Goal: Transaction & Acquisition: Purchase product/service

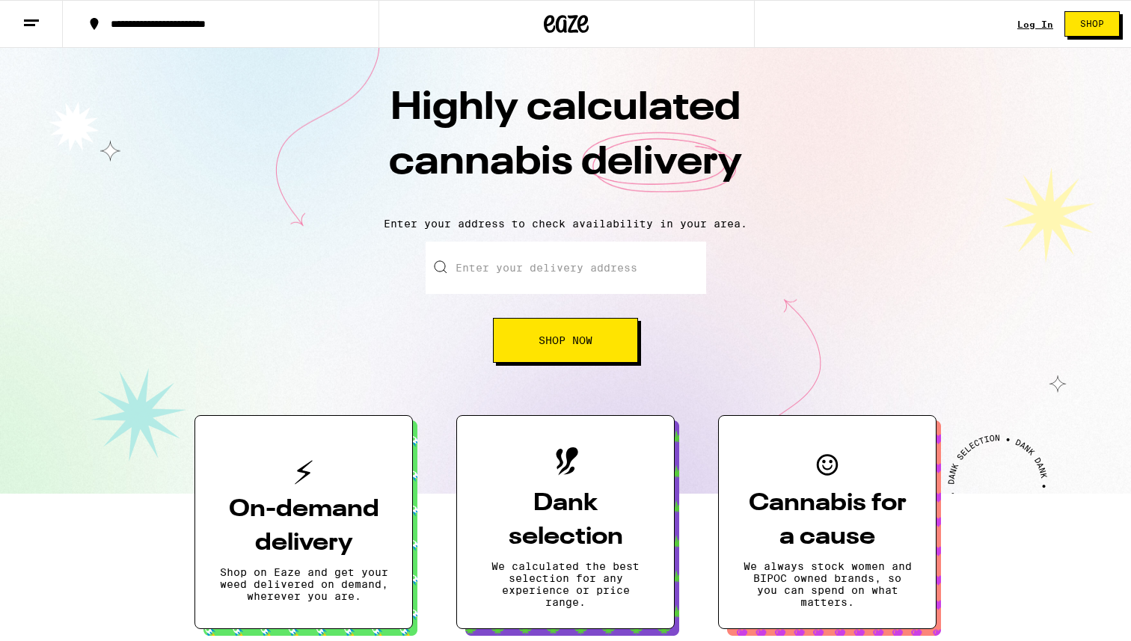
click at [1043, 26] on link "Log In" at bounding box center [1035, 24] width 36 height 10
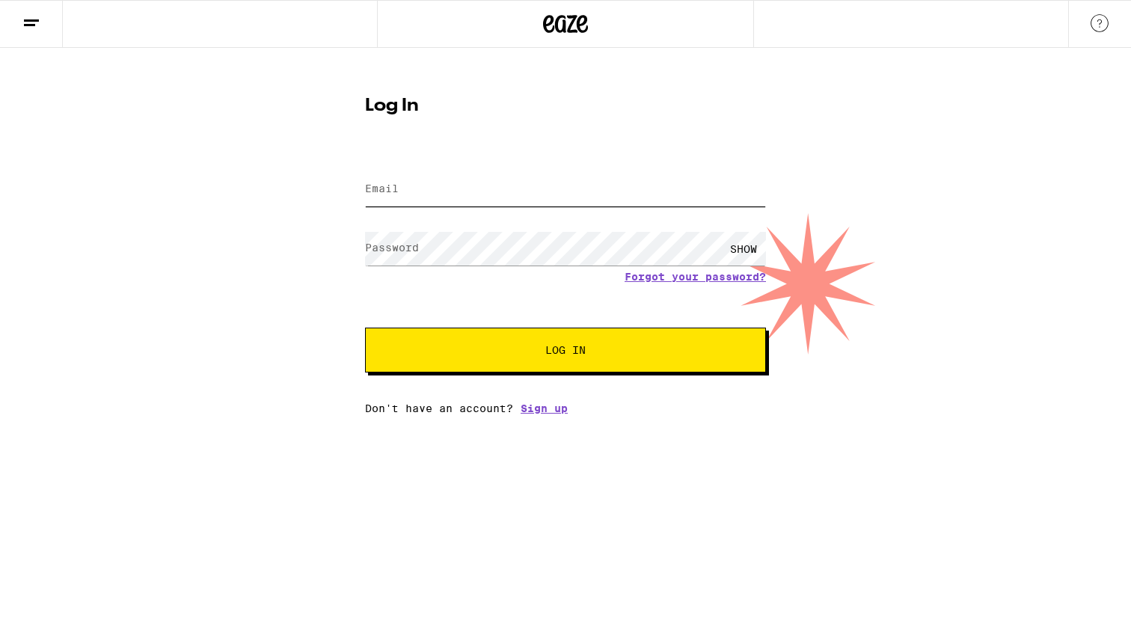
click at [419, 187] on input "Email" at bounding box center [565, 190] width 401 height 34
type input "[EMAIL_ADDRESS][DOMAIN_NAME]"
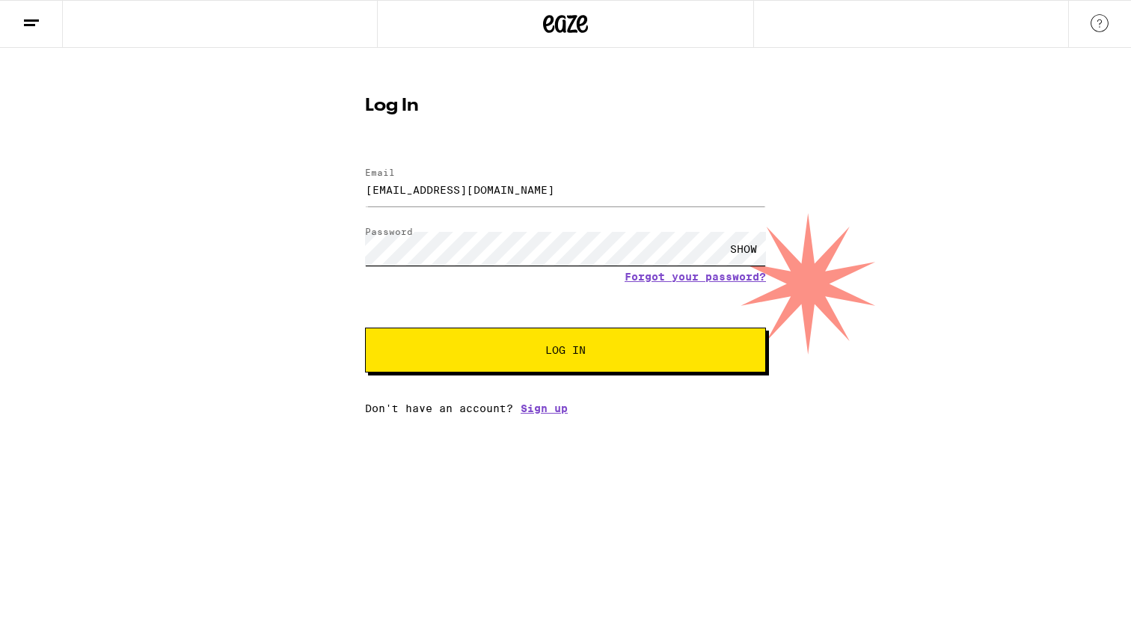
click at [365, 328] on button "Log In" at bounding box center [565, 350] width 401 height 45
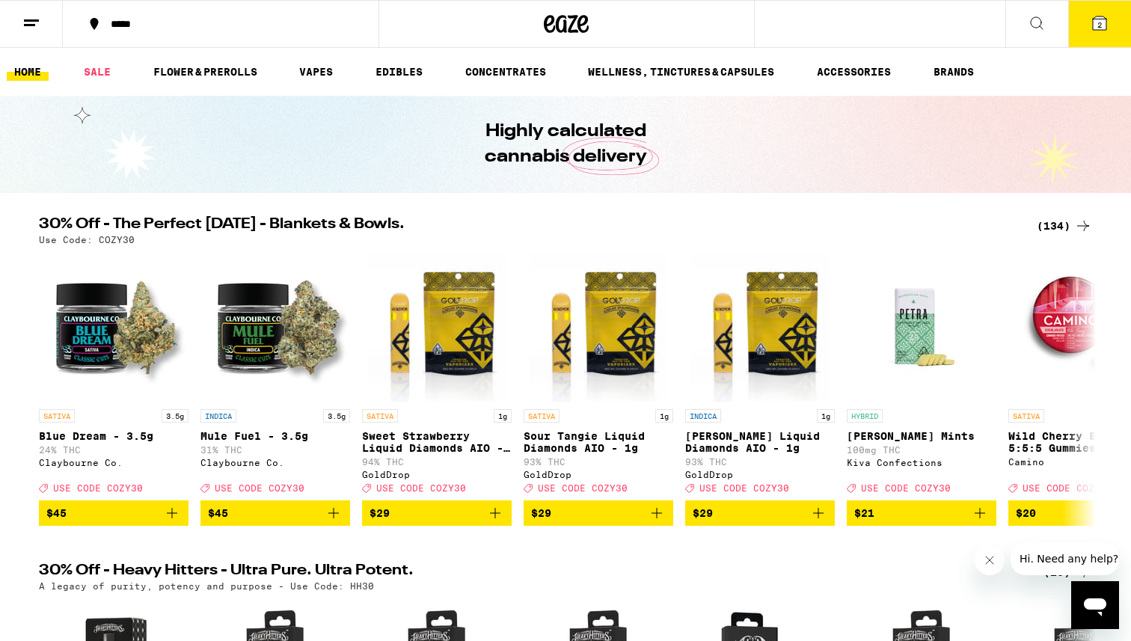
click at [1098, 13] on button "2" at bounding box center [1099, 24] width 63 height 46
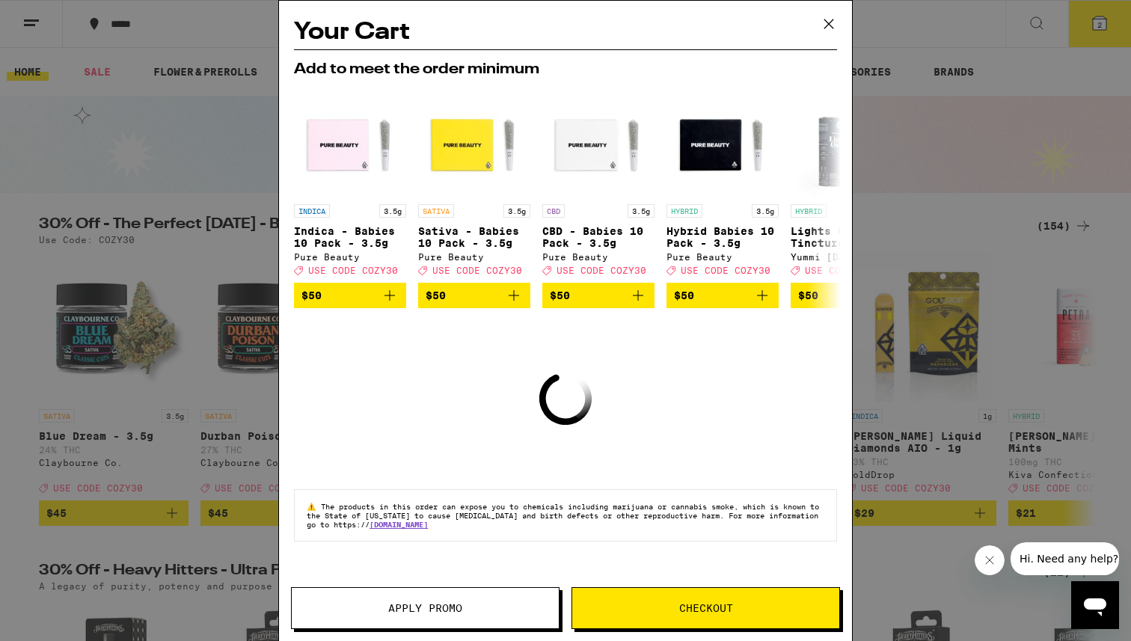
click at [827, 28] on icon at bounding box center [829, 24] width 22 height 22
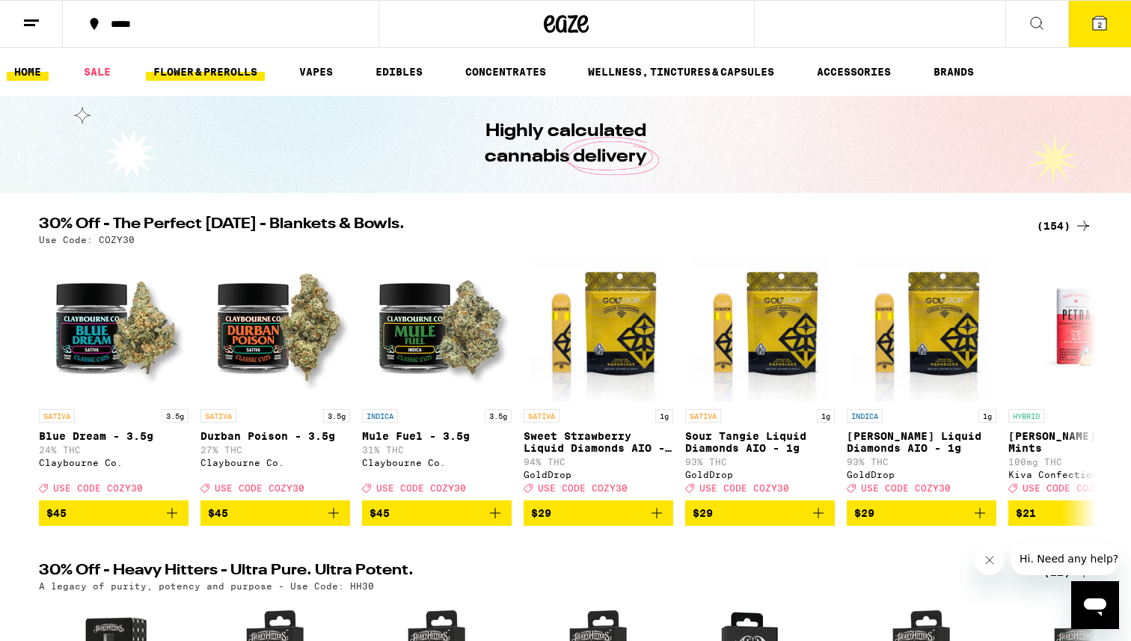
click at [171, 73] on link "FLOWER & PREROLLS" at bounding box center [205, 72] width 119 height 18
click at [166, 67] on link "FLOWER & PREROLLS" at bounding box center [205, 72] width 119 height 18
click at [35, 1] on button at bounding box center [31, 24] width 63 height 47
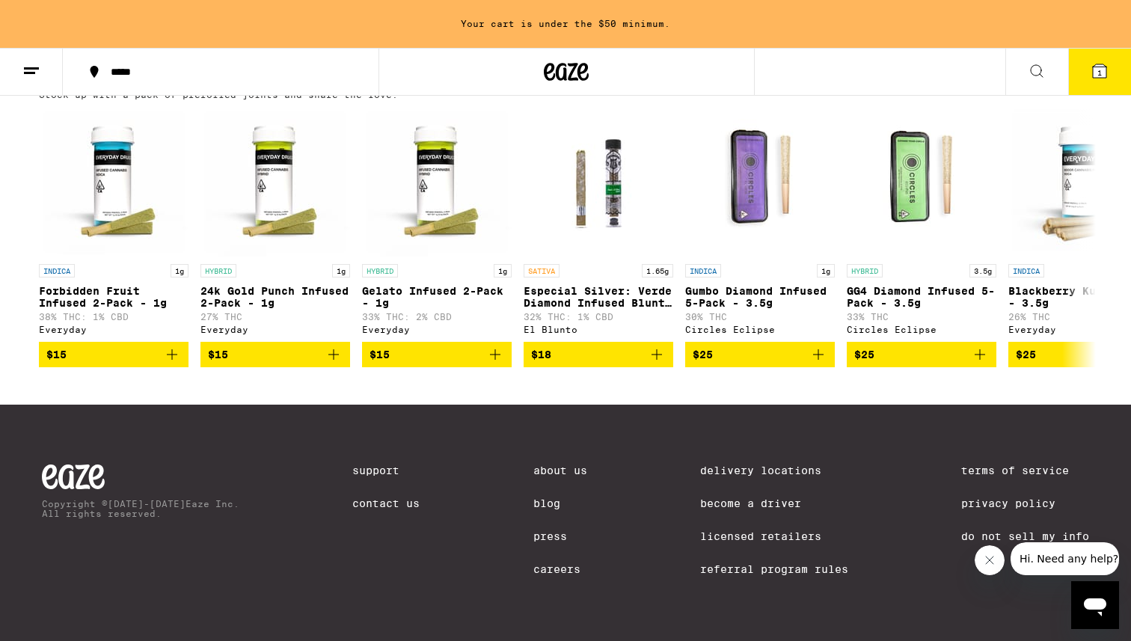
scroll to position [1185, 0]
click at [1089, 246] on icon at bounding box center [1083, 237] width 18 height 18
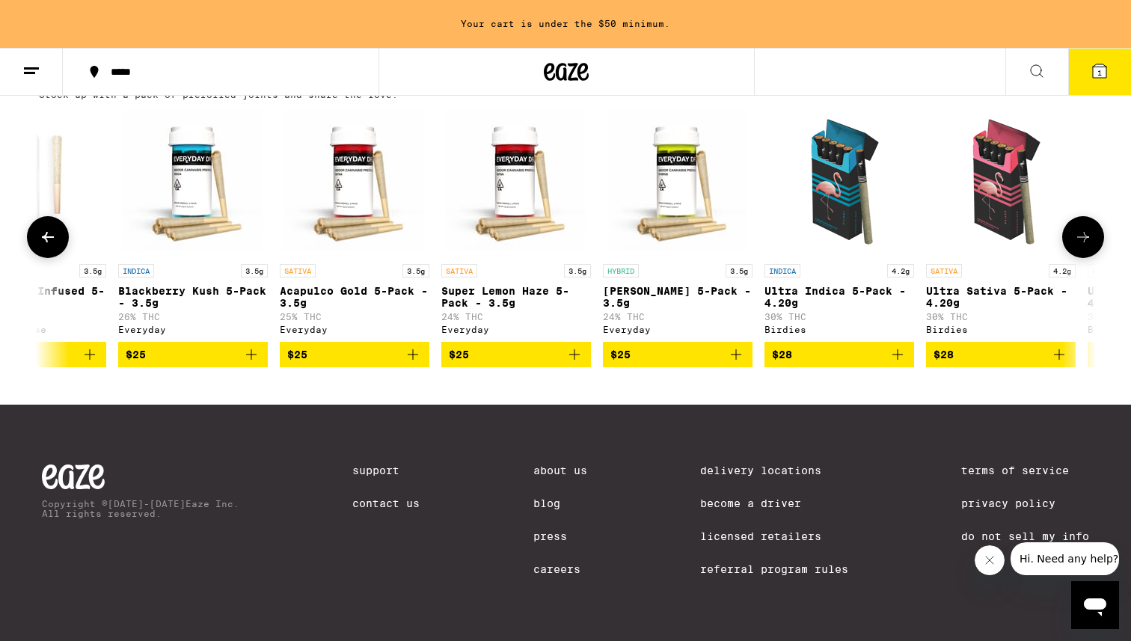
click at [1089, 246] on icon at bounding box center [1083, 237] width 18 height 18
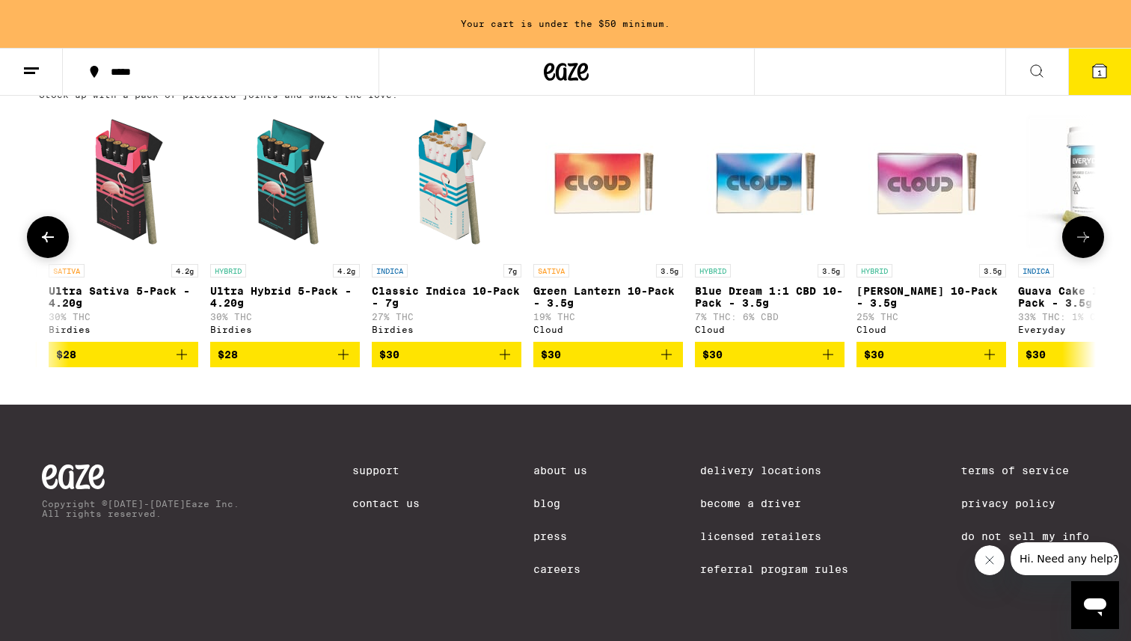
scroll to position [0, 1781]
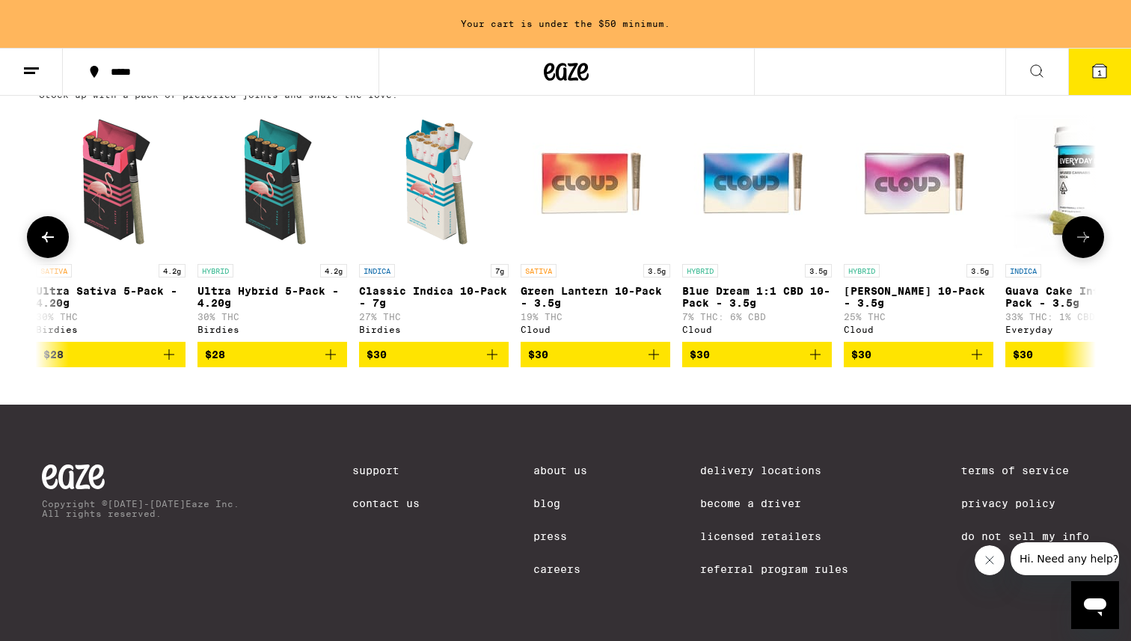
click at [37, 258] on button at bounding box center [48, 237] width 42 height 42
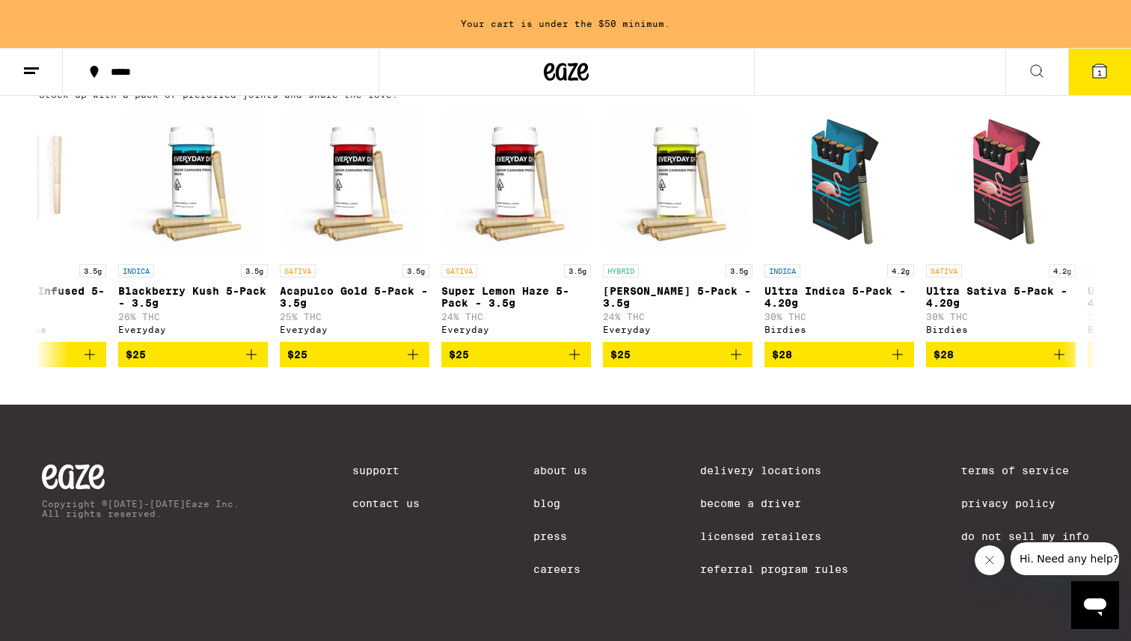
scroll to position [1178, 0]
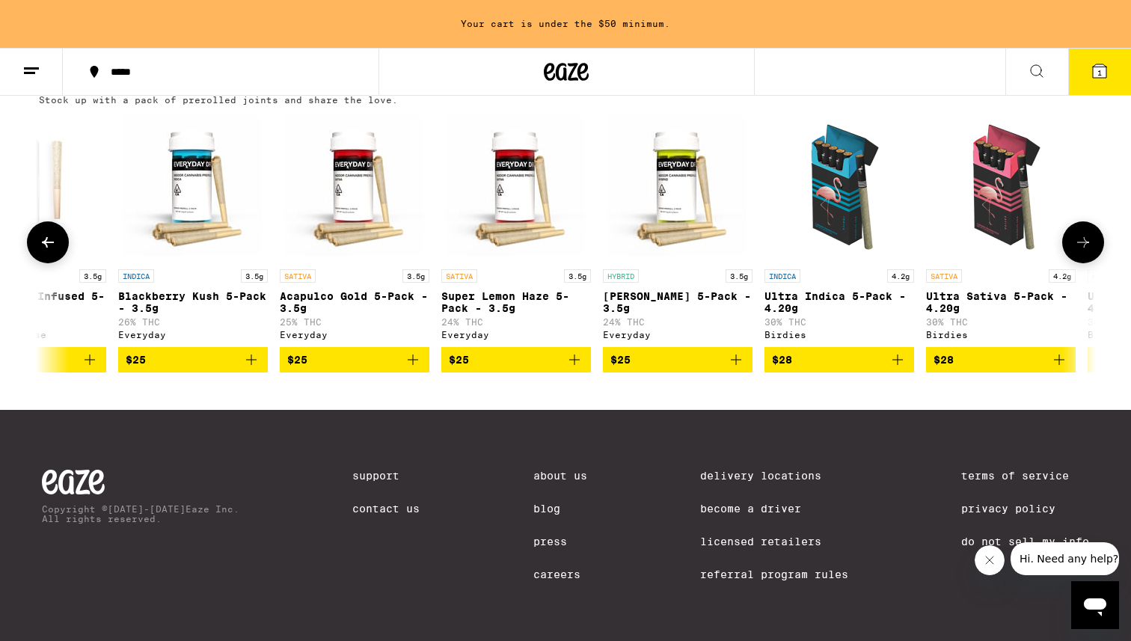
click at [1095, 263] on button at bounding box center [1083, 242] width 42 height 42
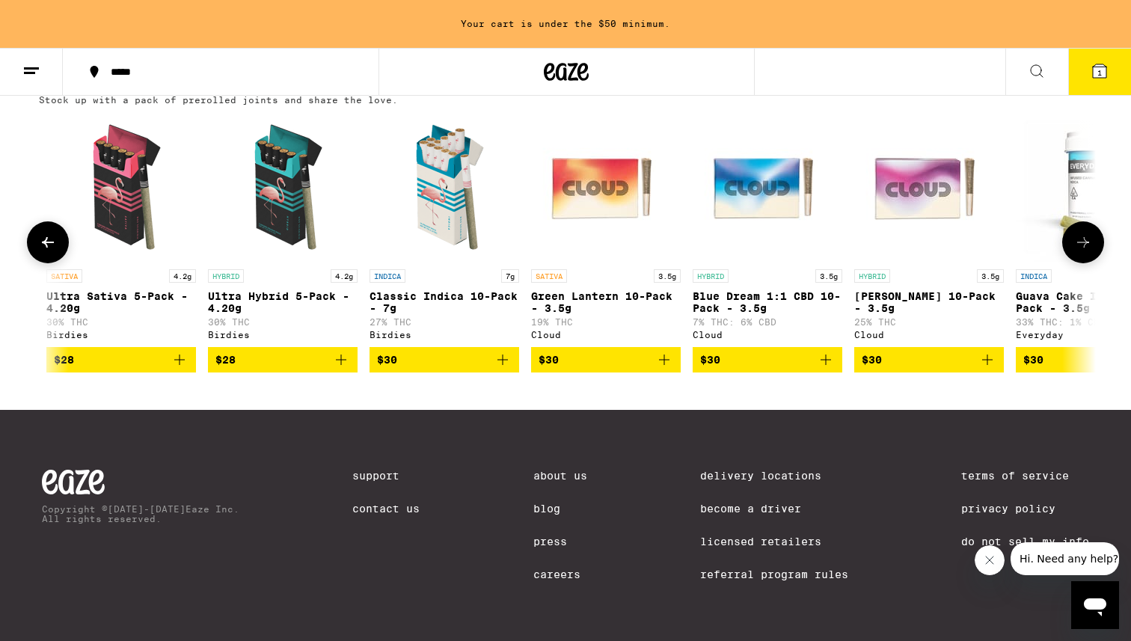
scroll to position [0, 1781]
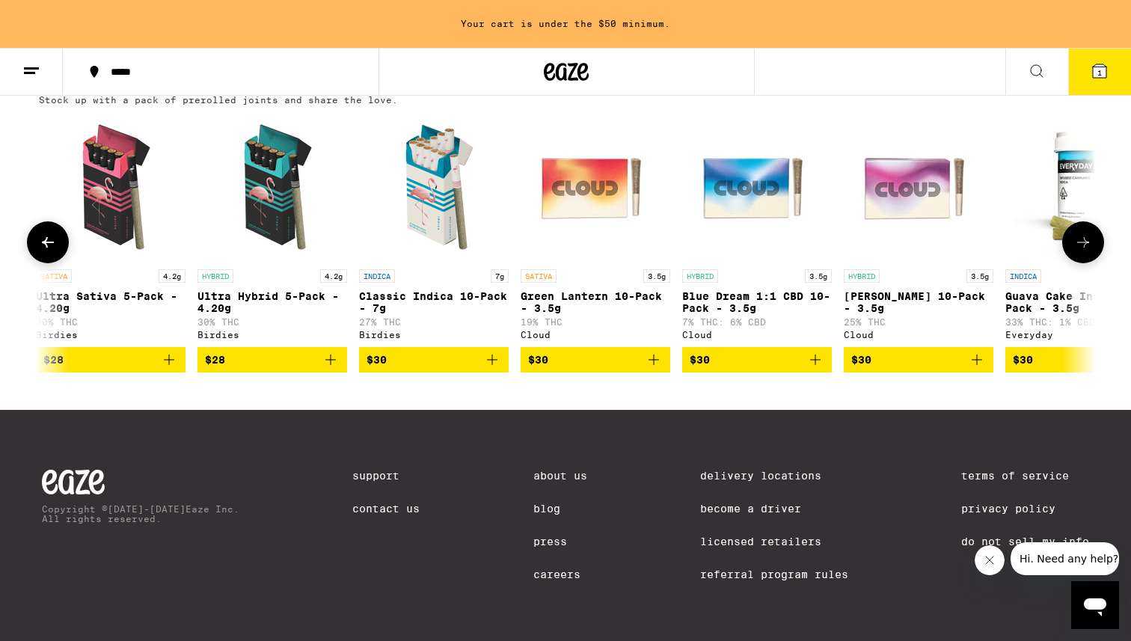
click at [1095, 263] on button at bounding box center [1083, 242] width 42 height 42
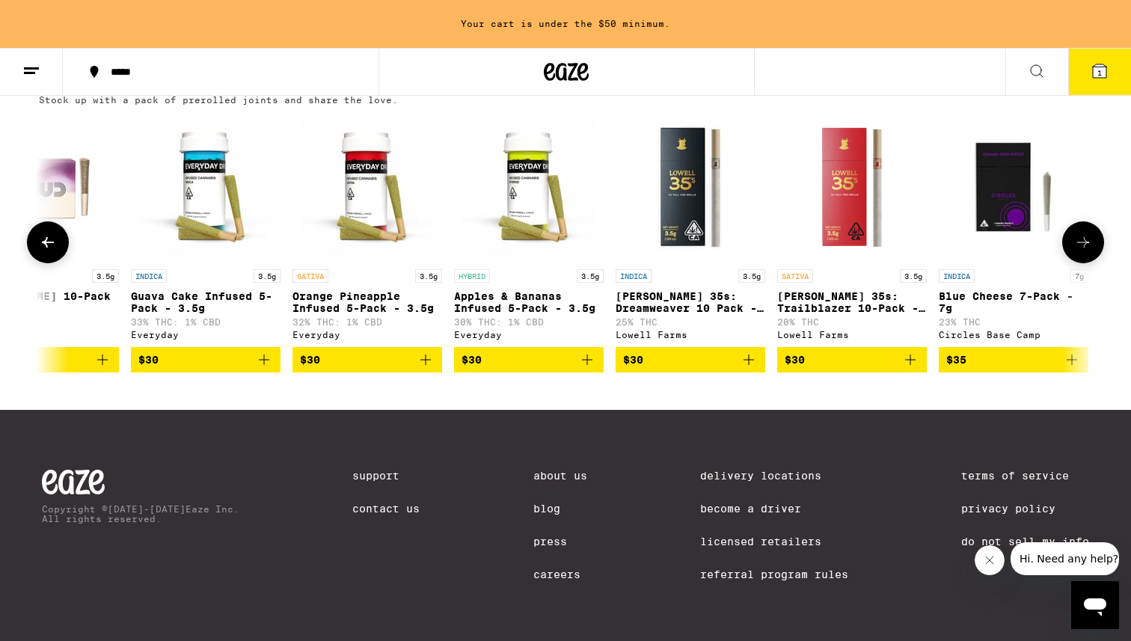
scroll to position [0, 2671]
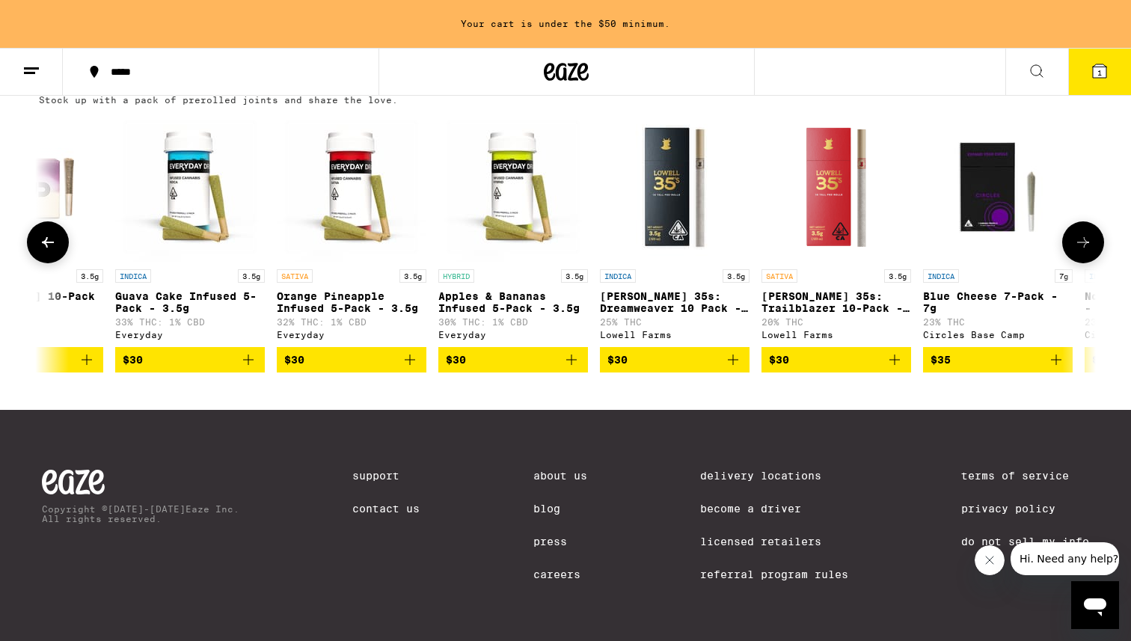
click at [65, 263] on button at bounding box center [48, 242] width 42 height 42
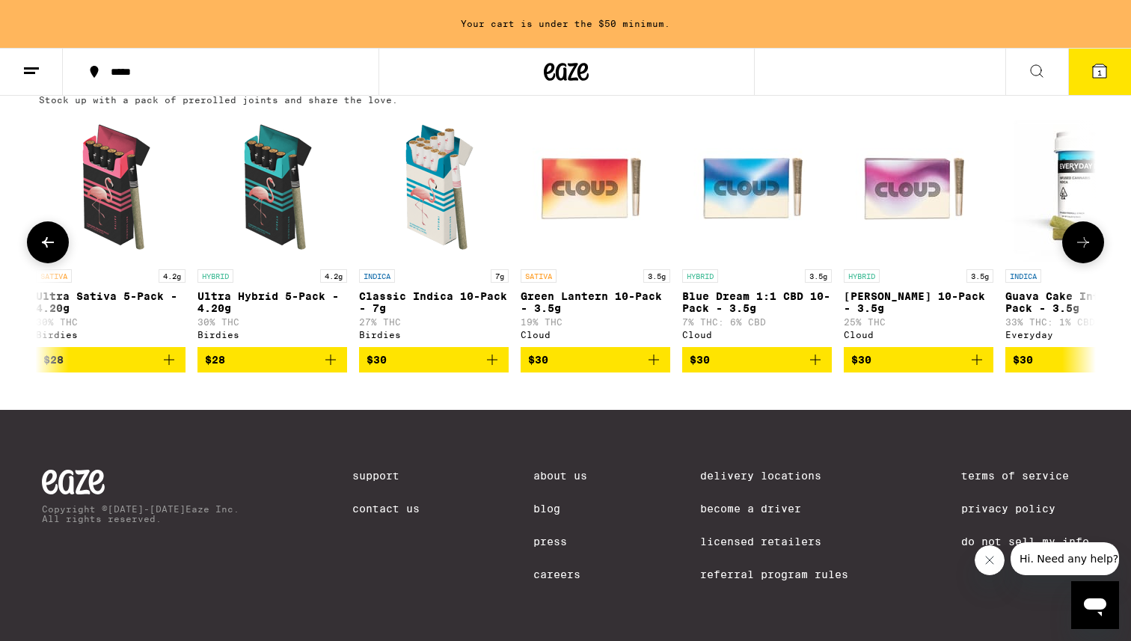
click at [65, 263] on button at bounding box center [48, 242] width 42 height 42
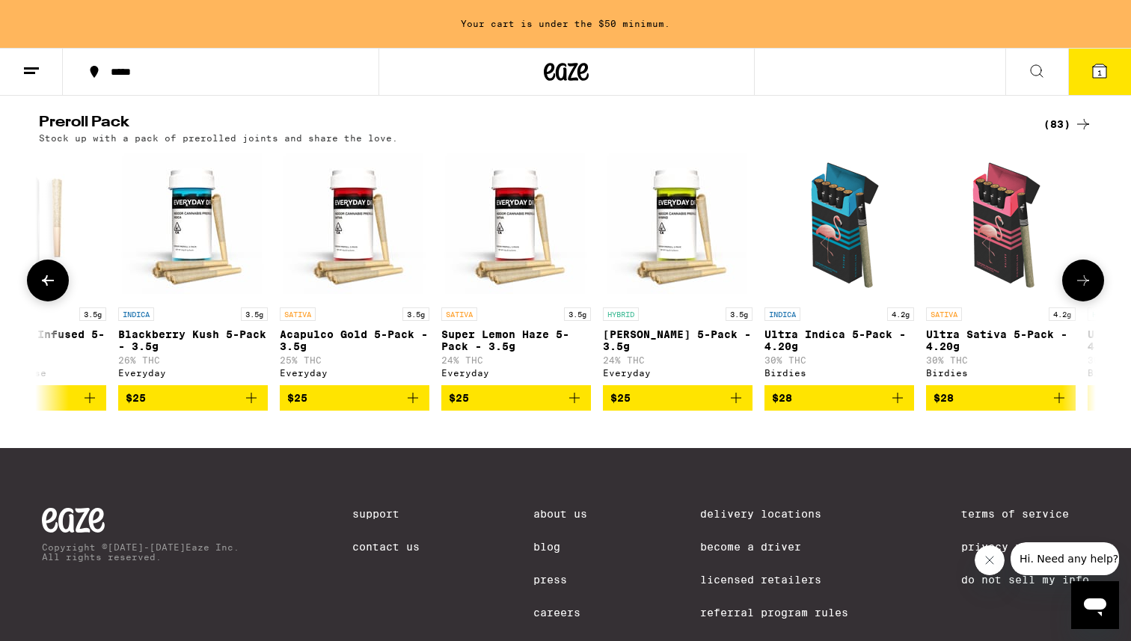
scroll to position [0, 890]
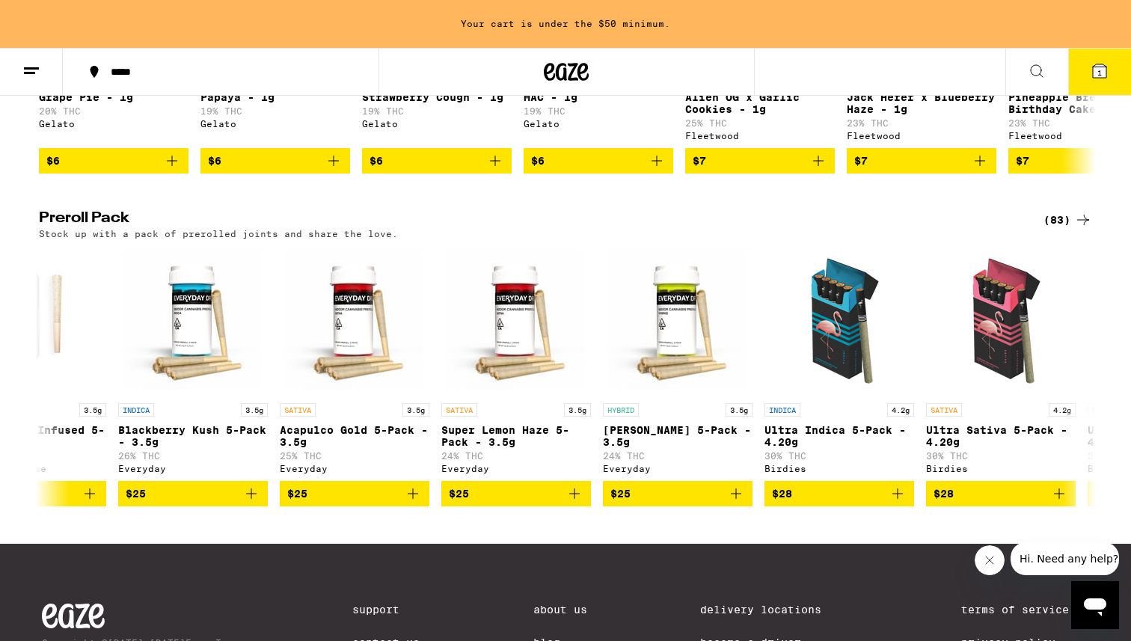
click at [1063, 229] on div "(83)" at bounding box center [1068, 220] width 49 height 18
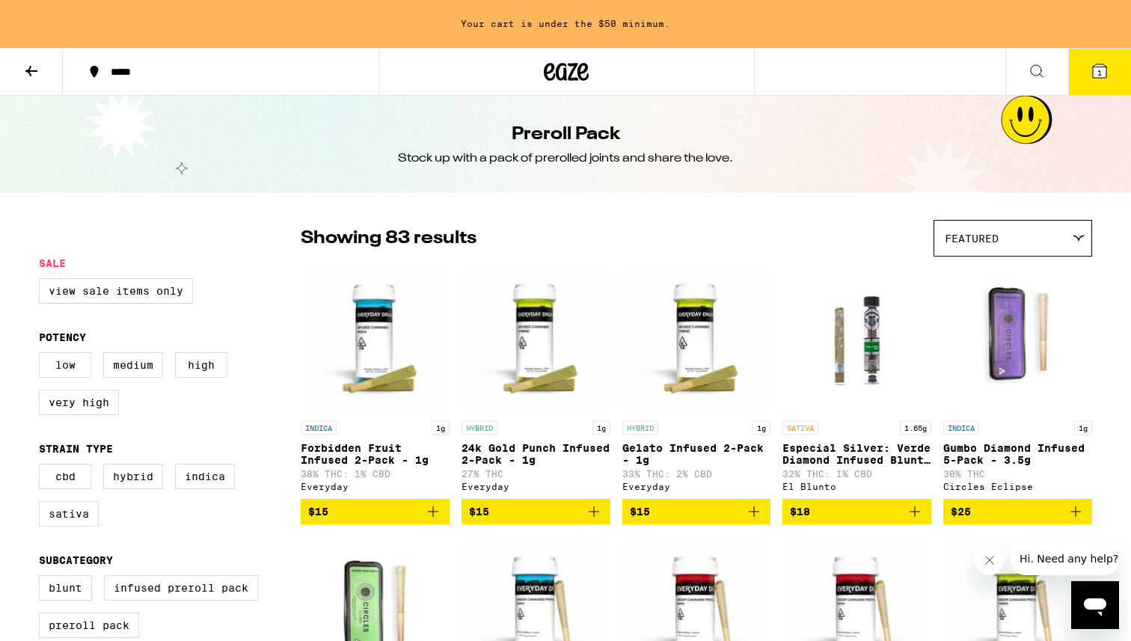
click at [1056, 245] on div "Featured" at bounding box center [1012, 238] width 157 height 35
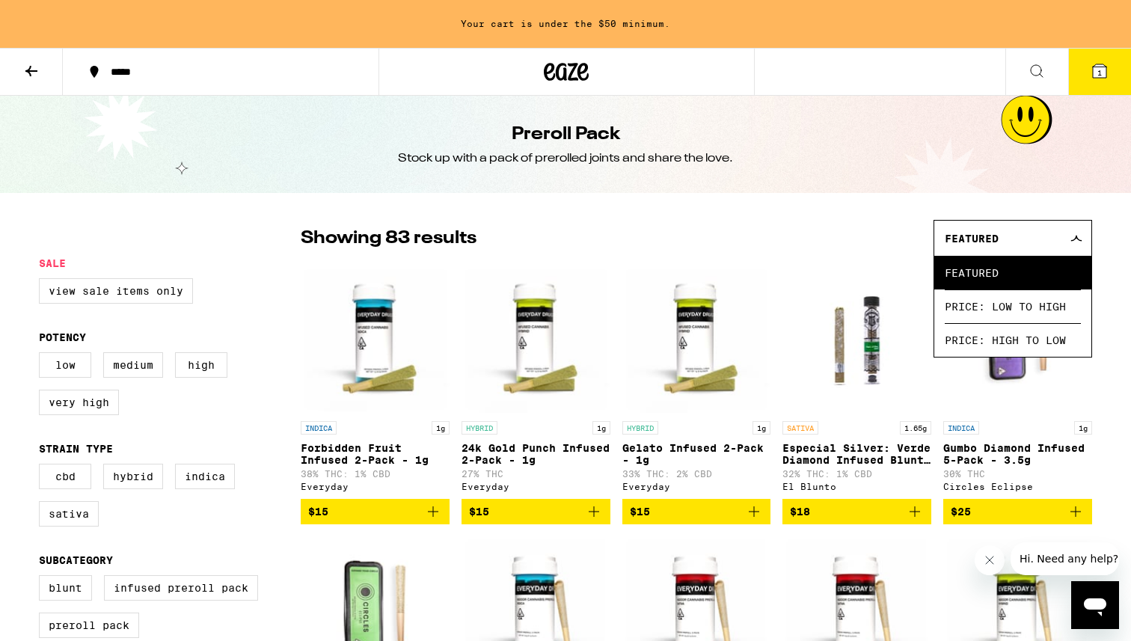
click at [1056, 245] on div "Featured" at bounding box center [1012, 238] width 157 height 35
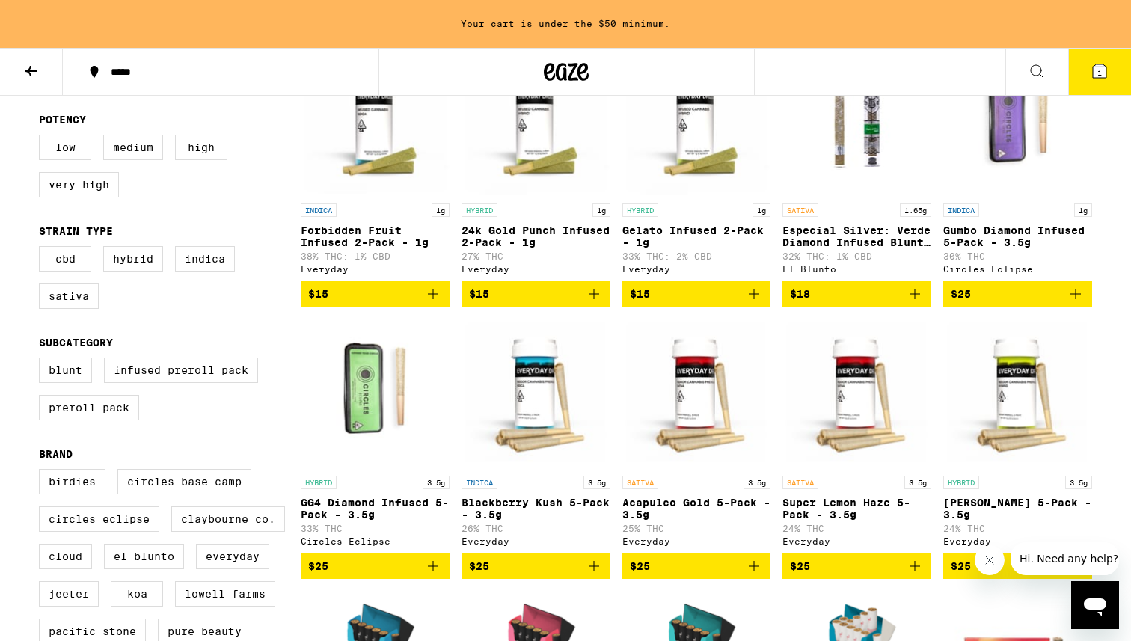
scroll to position [224, 0]
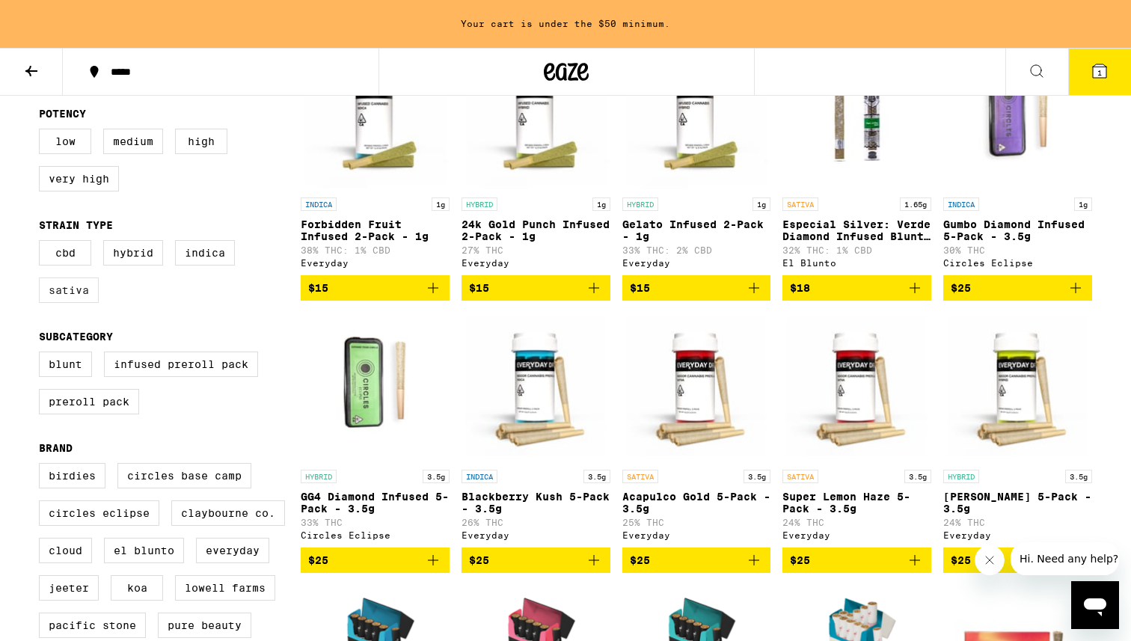
click at [60, 303] on label "Sativa" at bounding box center [69, 290] width 60 height 25
click at [43, 243] on input "Sativa" at bounding box center [42, 242] width 1 height 1
checkbox input "true"
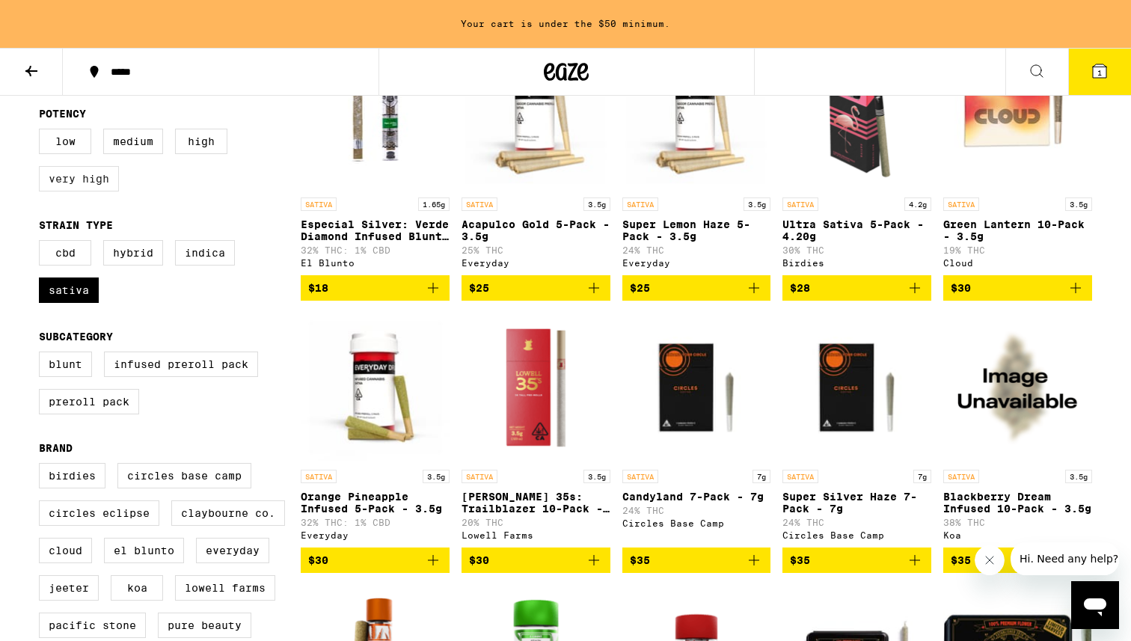
click at [94, 192] on label "Very High" at bounding box center [79, 178] width 80 height 25
click at [43, 132] on input "Very High" at bounding box center [42, 131] width 1 height 1
checkbox input "true"
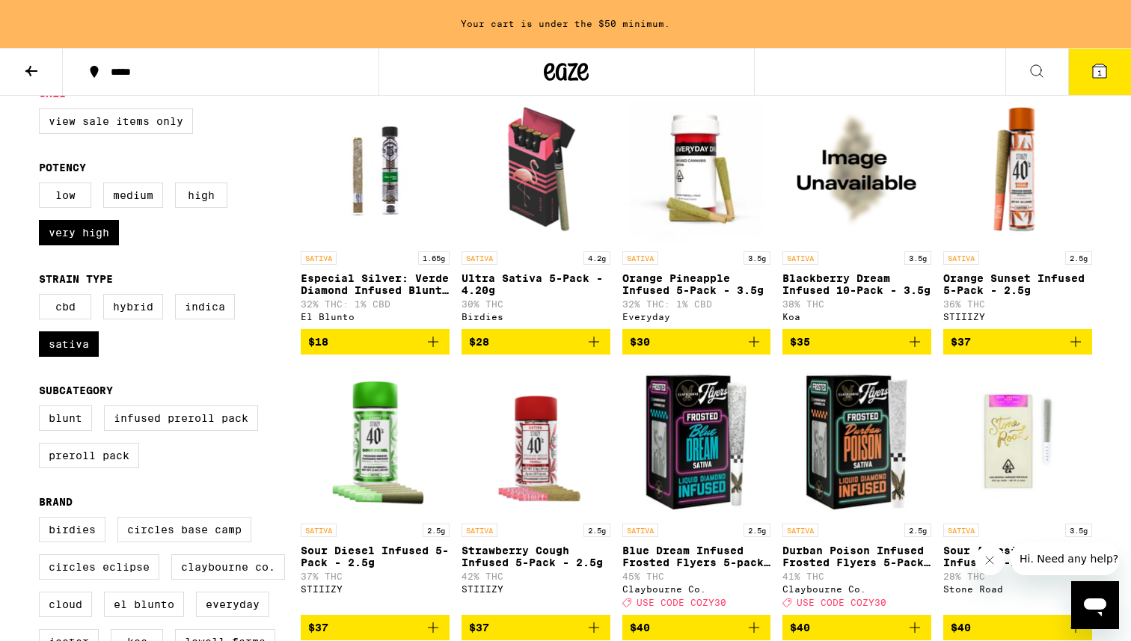
scroll to position [156, 0]
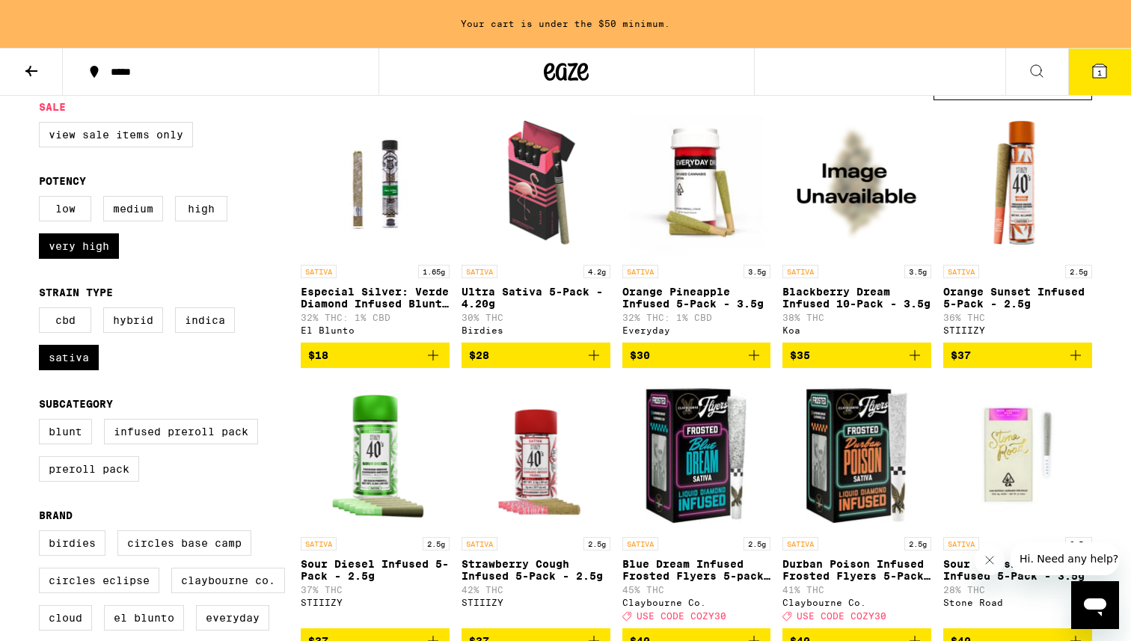
click at [593, 361] on icon "Add to bag" at bounding box center [594, 355] width 10 height 10
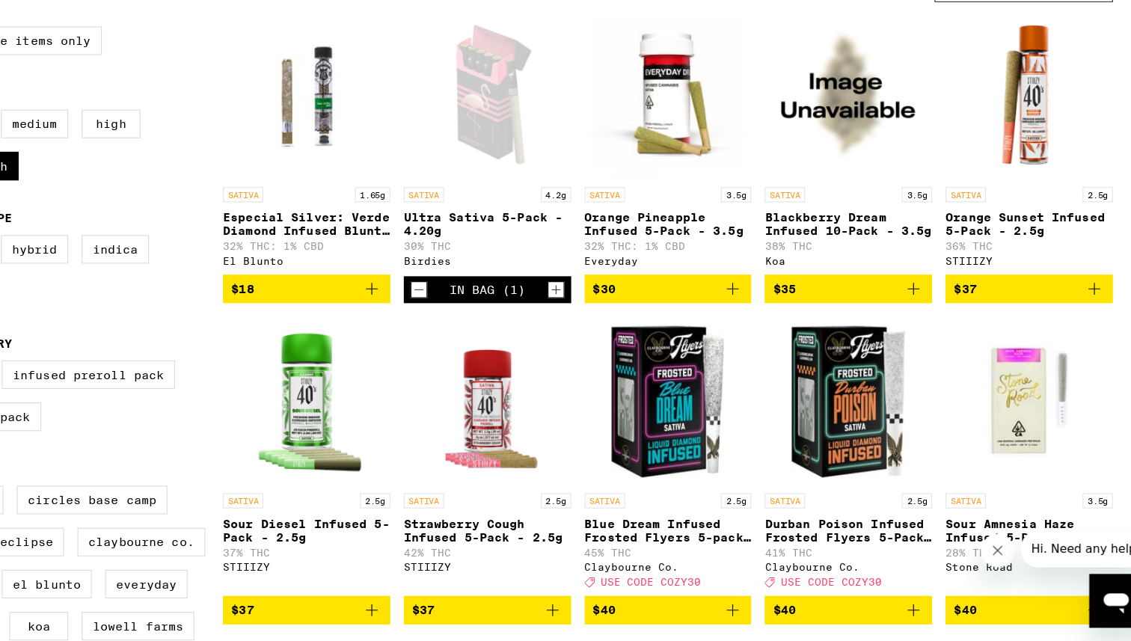
scroll to position [209, 0]
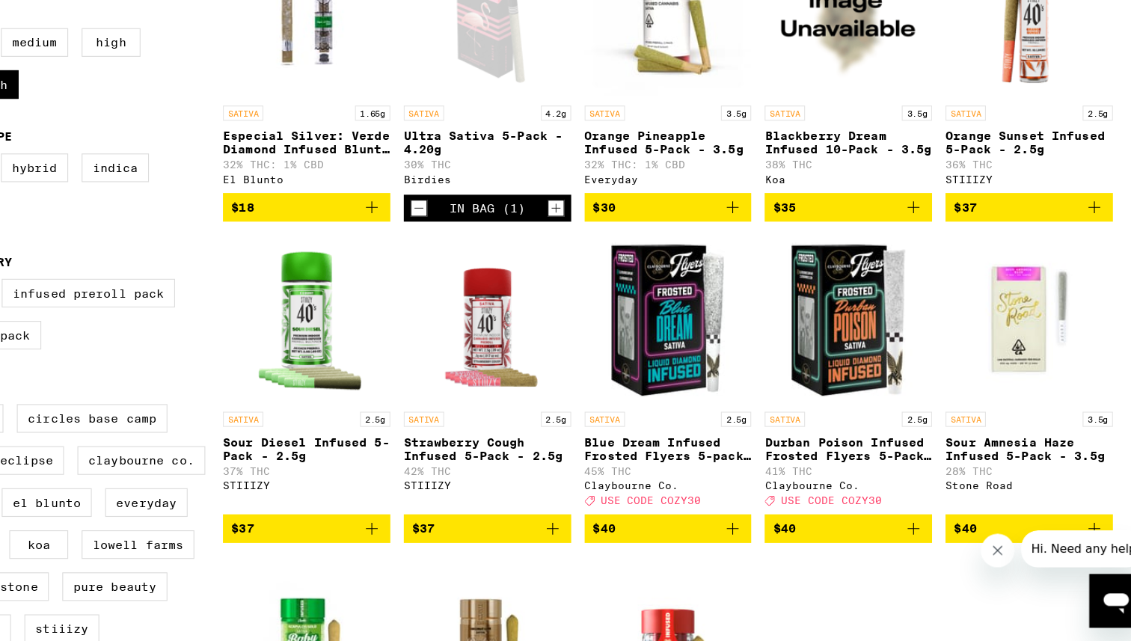
click at [558, 550] on span "$37" at bounding box center [536, 541] width 134 height 18
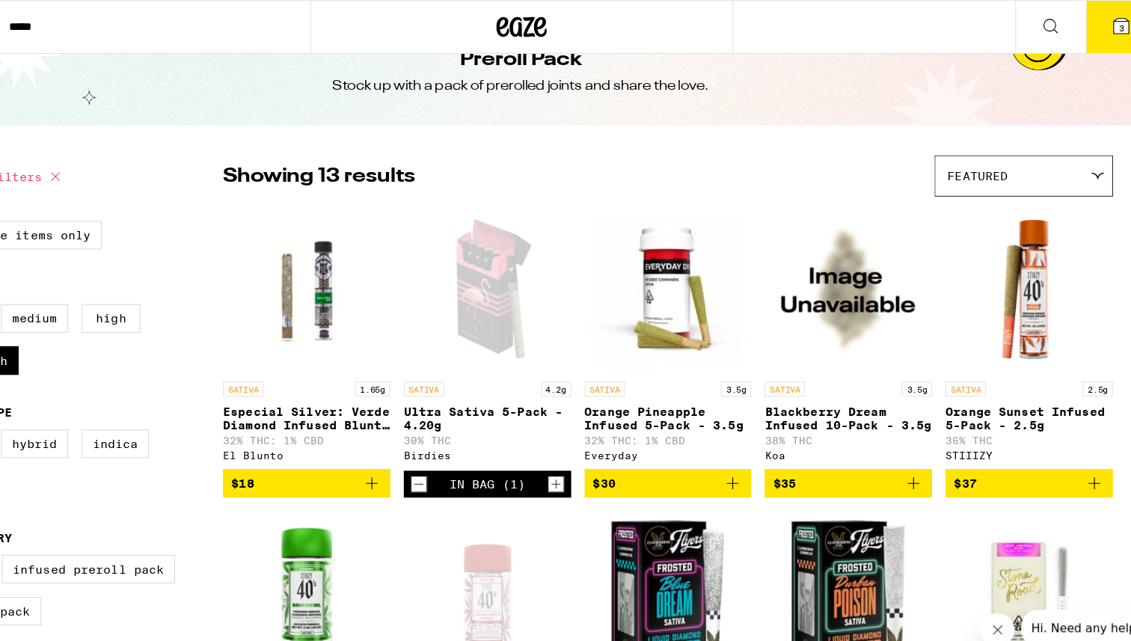
scroll to position [0, 0]
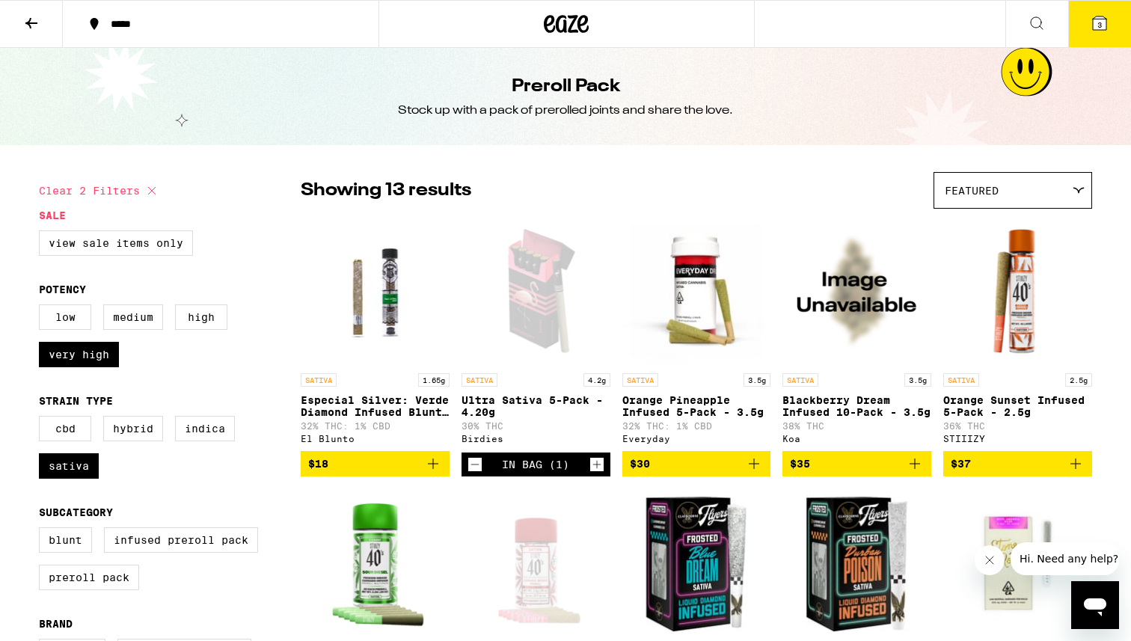
click at [39, 27] on icon at bounding box center [31, 23] width 18 height 18
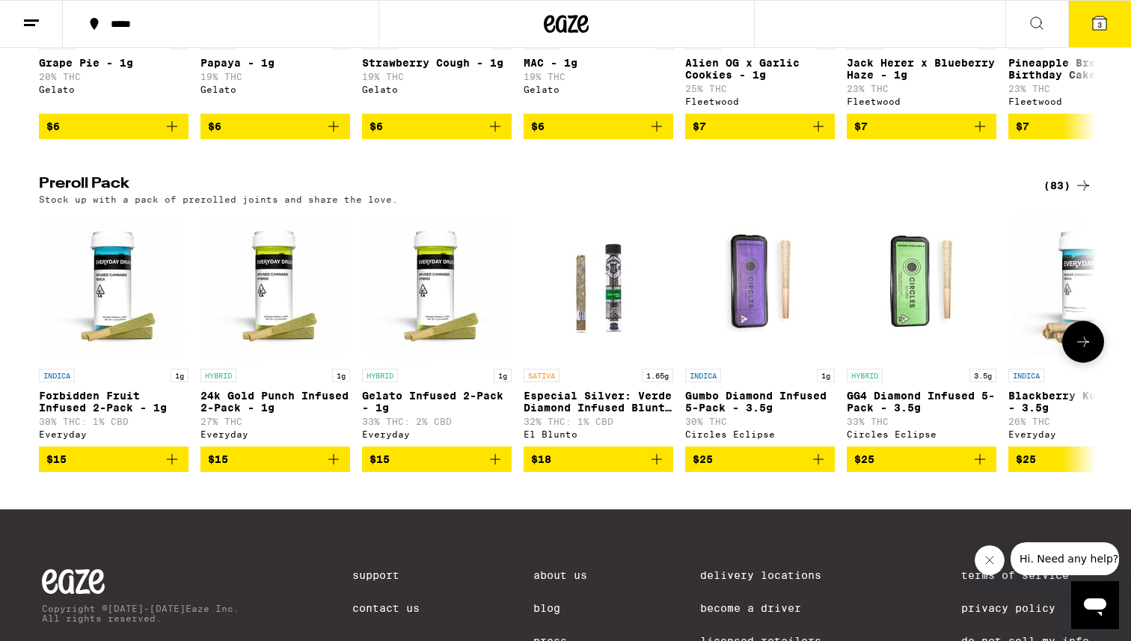
scroll to position [1180, 0]
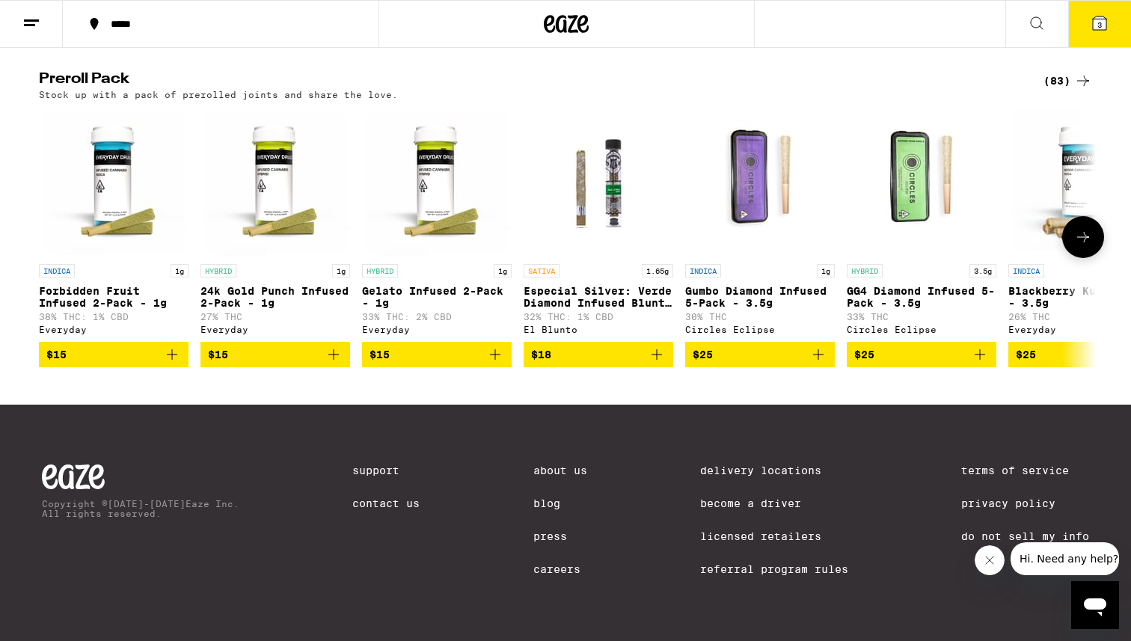
click at [1082, 228] on icon at bounding box center [1083, 237] width 18 height 18
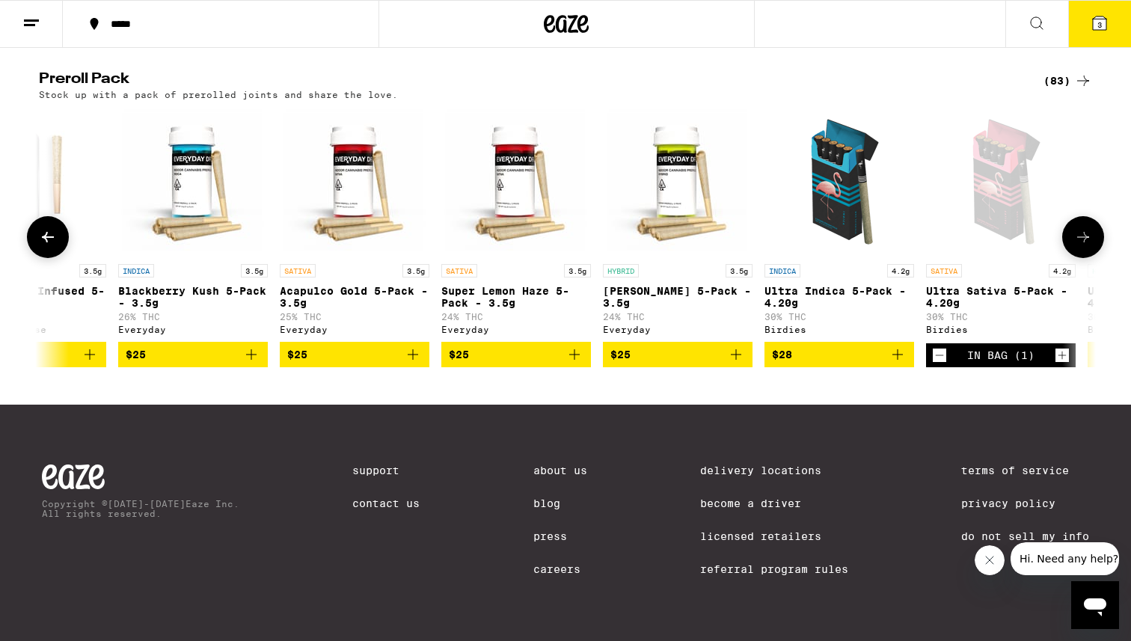
click at [1082, 228] on icon at bounding box center [1083, 237] width 18 height 18
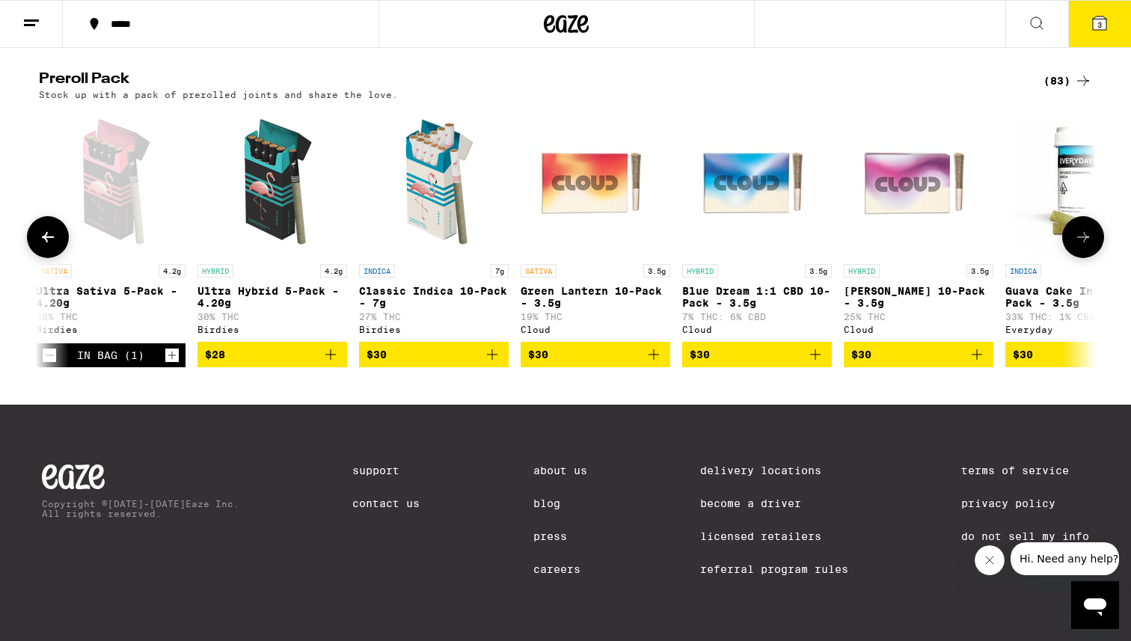
click at [1082, 228] on icon at bounding box center [1083, 237] width 18 height 18
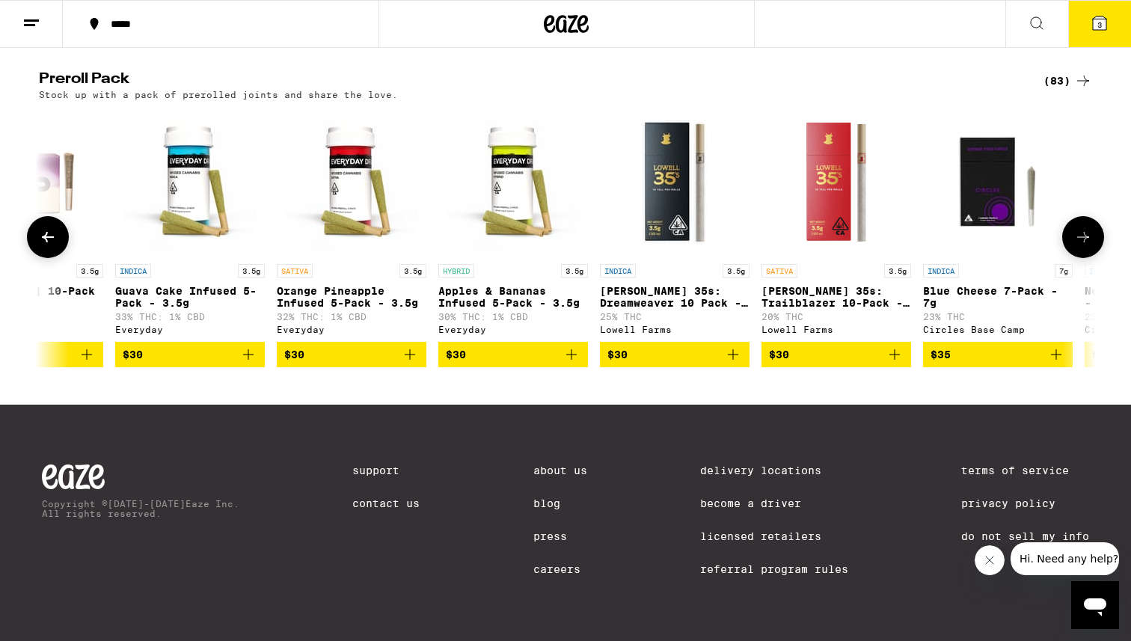
click at [1082, 228] on icon at bounding box center [1083, 237] width 18 height 18
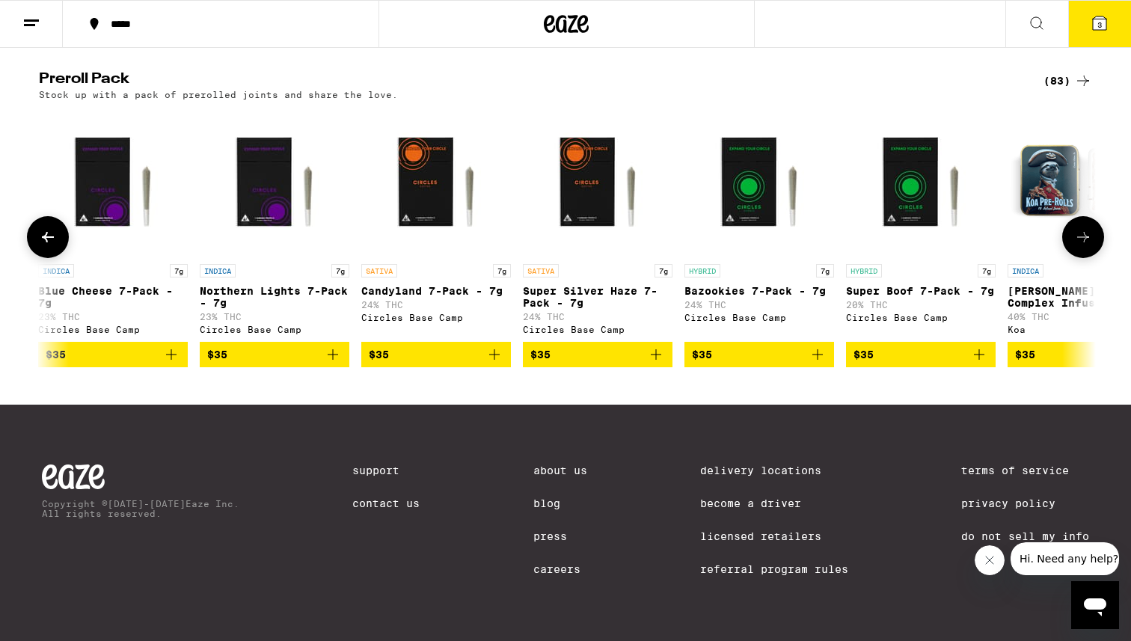
scroll to position [0, 3561]
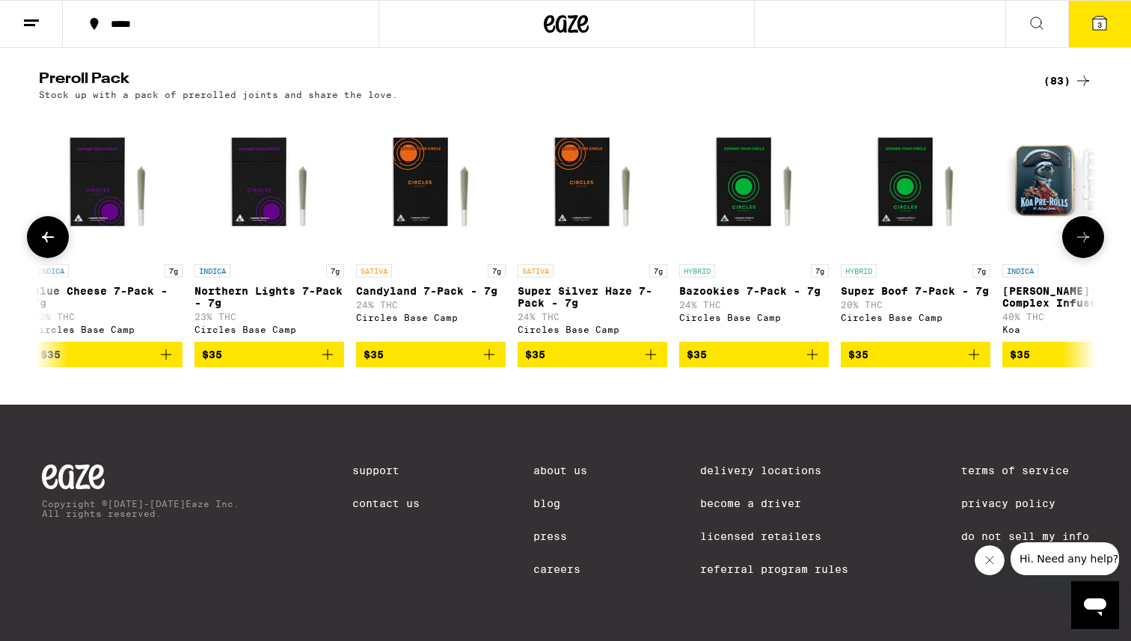
click at [1080, 230] on icon at bounding box center [1083, 237] width 18 height 18
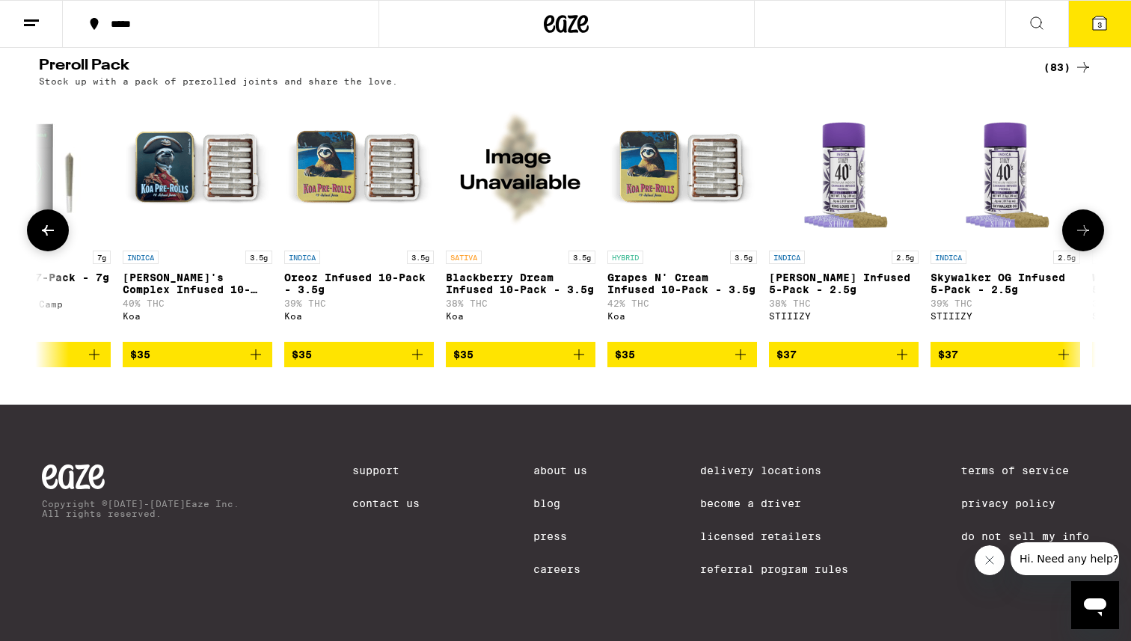
scroll to position [0, 4451]
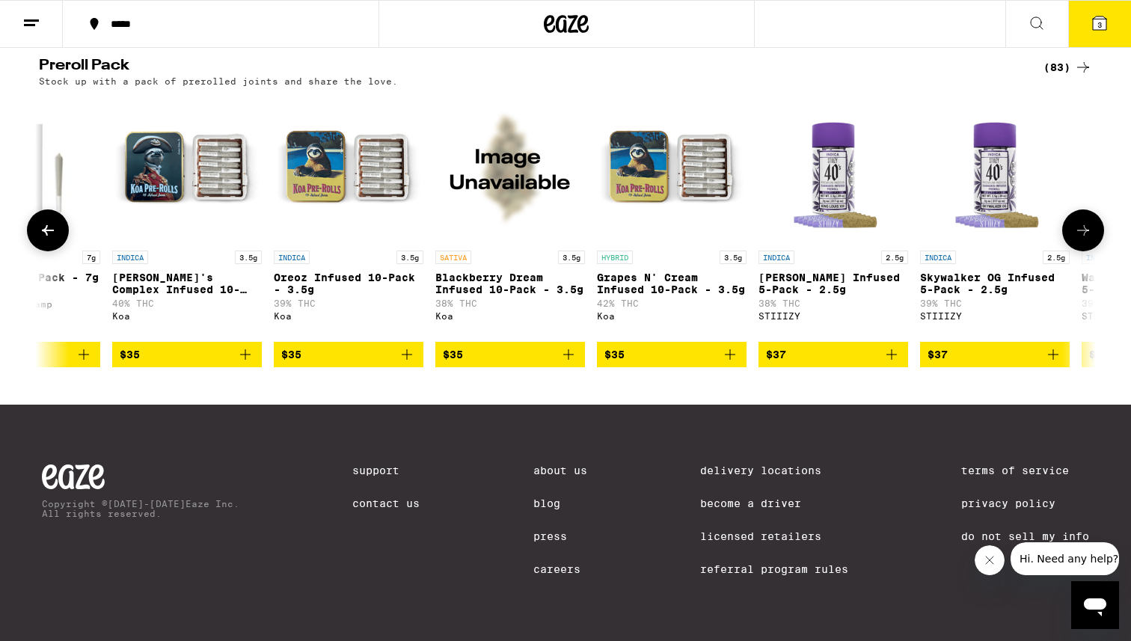
click at [43, 243] on button at bounding box center [48, 230] width 42 height 42
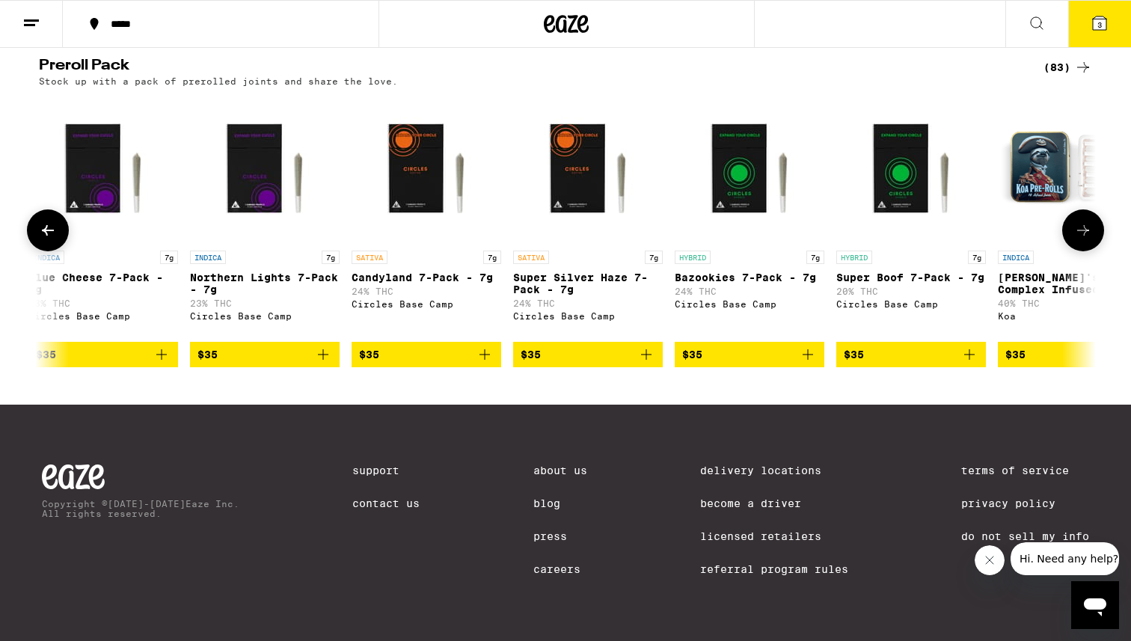
scroll to position [0, 3561]
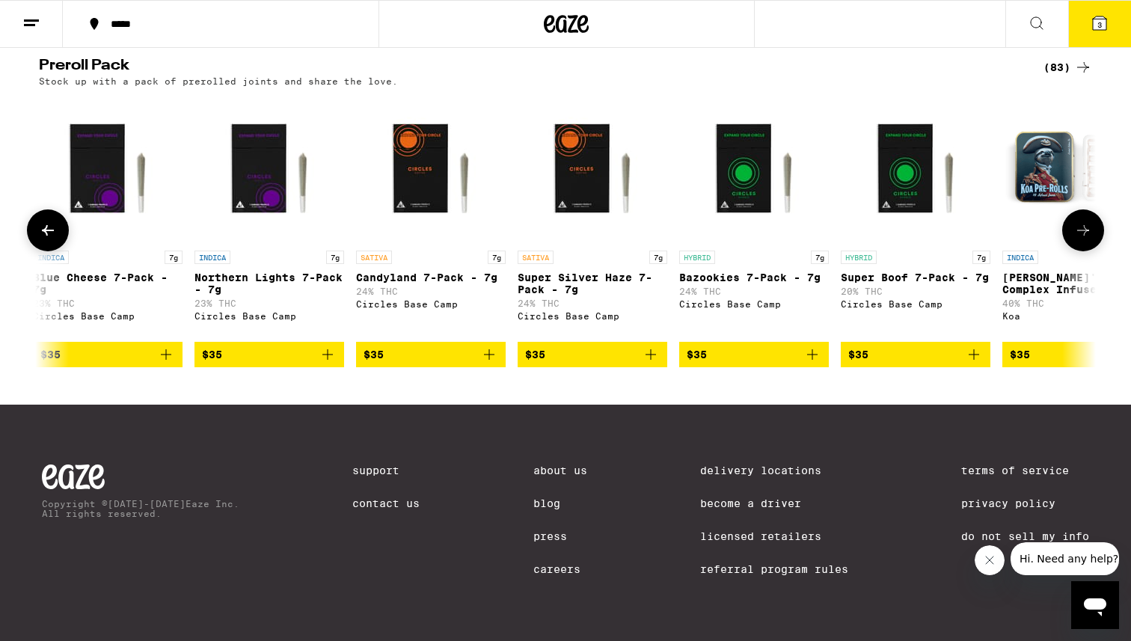
click at [43, 243] on button at bounding box center [48, 230] width 42 height 42
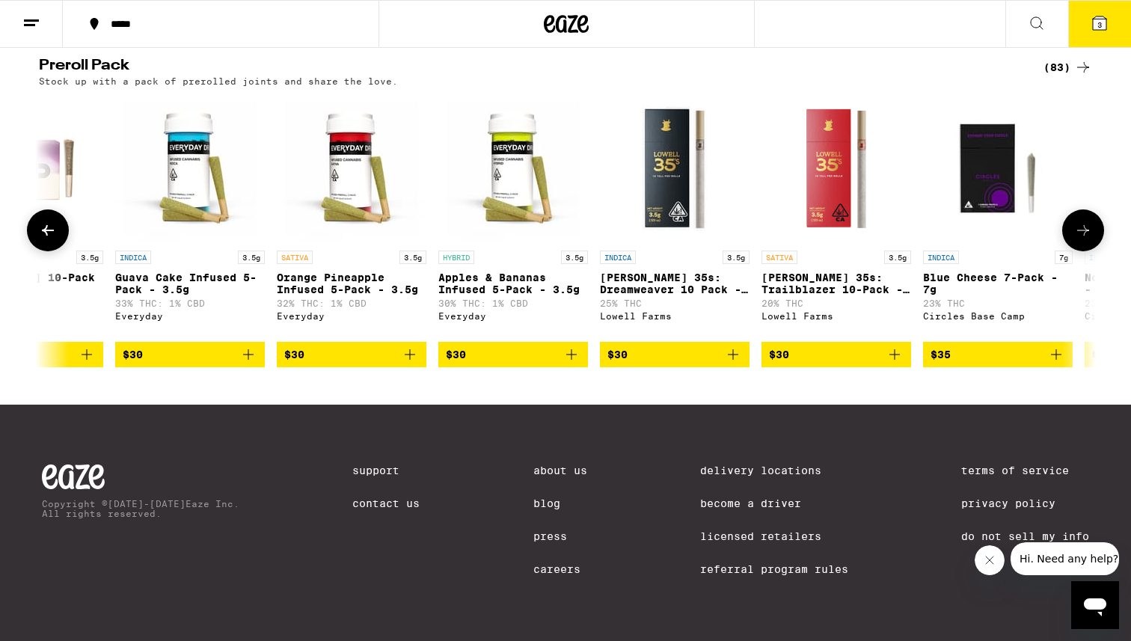
click at [43, 243] on button at bounding box center [48, 230] width 42 height 42
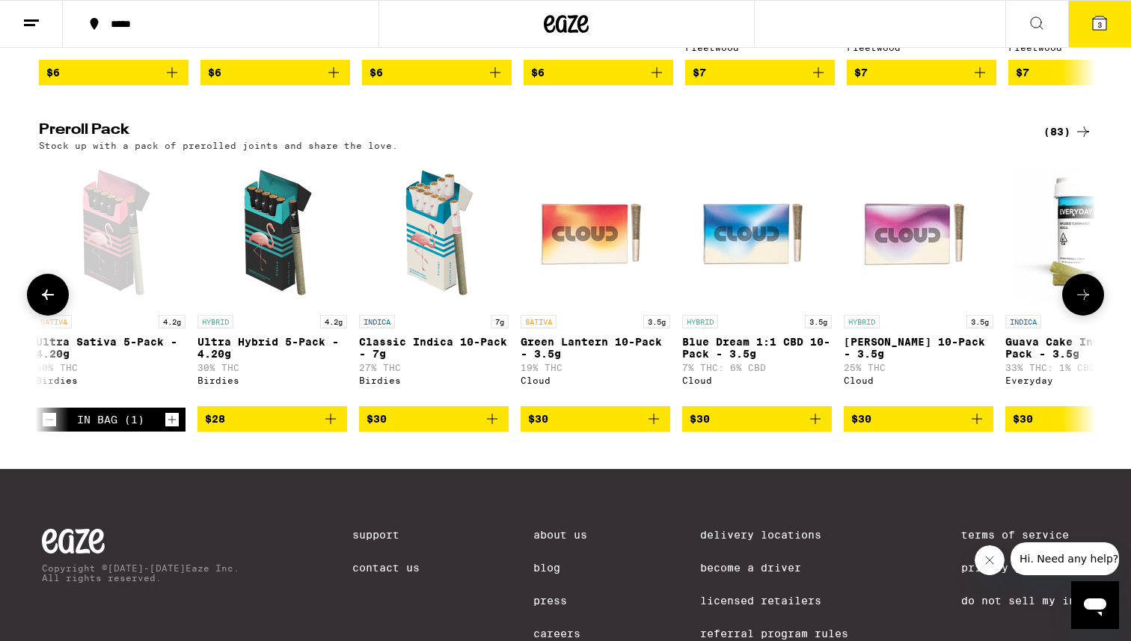
scroll to position [1062, 0]
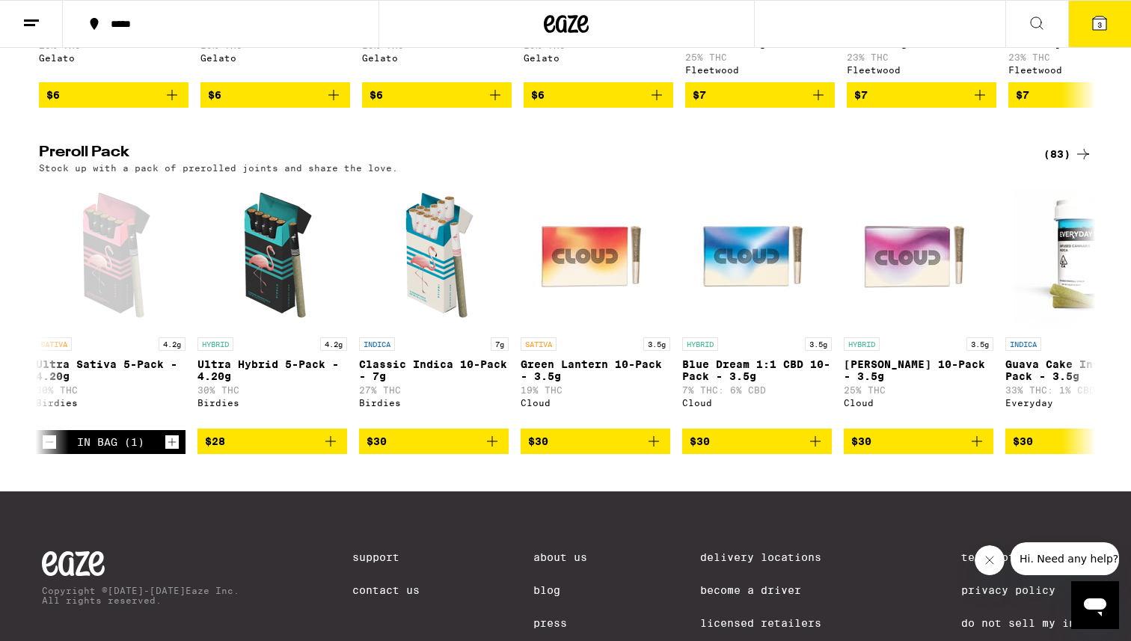
click at [1088, 173] on div "Stock up with a pack of prerolled joints and share the love." at bounding box center [565, 168] width 1053 height 10
click at [1078, 163] on icon at bounding box center [1083, 154] width 18 height 18
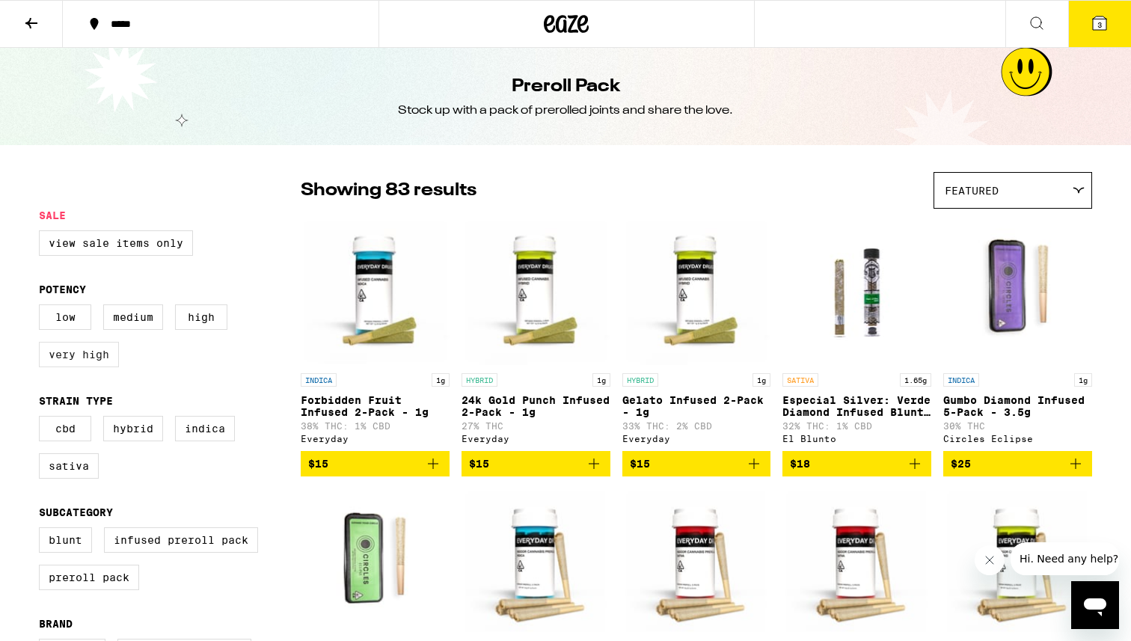
click at [78, 367] on label "Very High" at bounding box center [79, 354] width 80 height 25
click at [43, 307] on input "Very High" at bounding box center [42, 307] width 1 height 1
checkbox input "true"
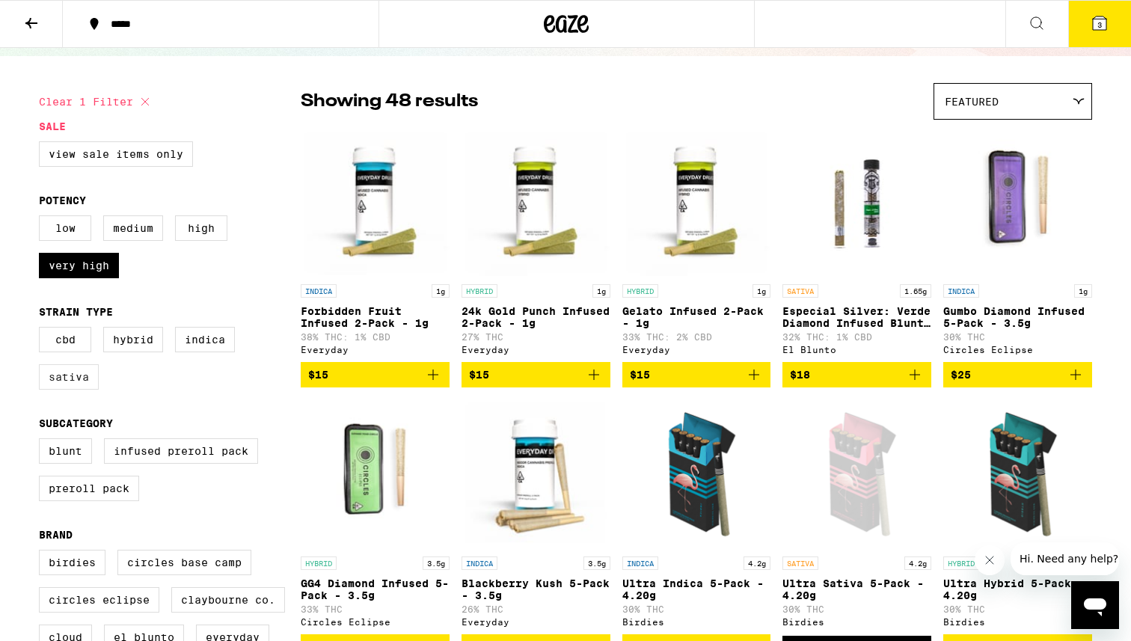
click at [72, 383] on label "Sativa" at bounding box center [69, 376] width 60 height 25
click at [43, 330] on input "Sativa" at bounding box center [42, 329] width 1 height 1
checkbox input "true"
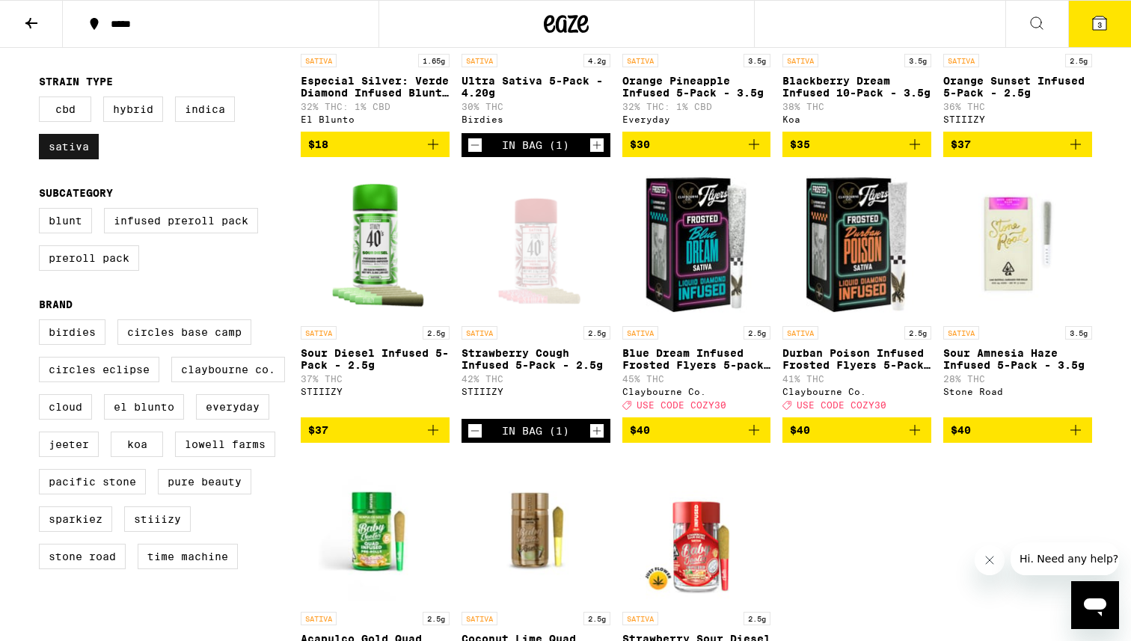
scroll to position [321, 0]
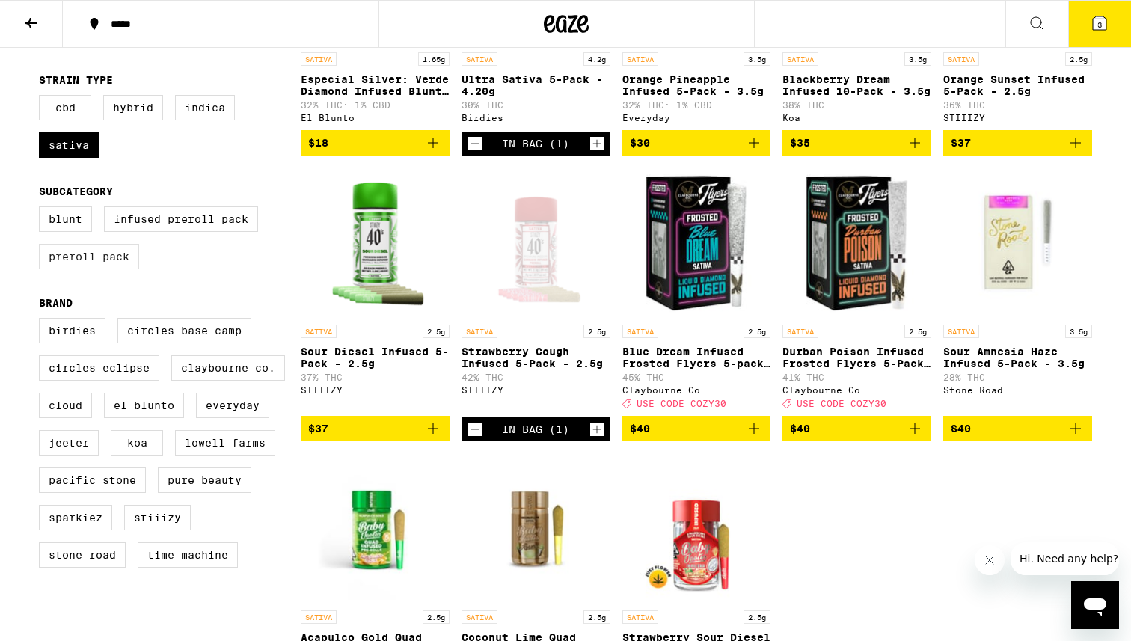
click at [85, 269] on label "Preroll Pack" at bounding box center [89, 256] width 100 height 25
click at [43, 209] on input "Preroll Pack" at bounding box center [42, 209] width 1 height 1
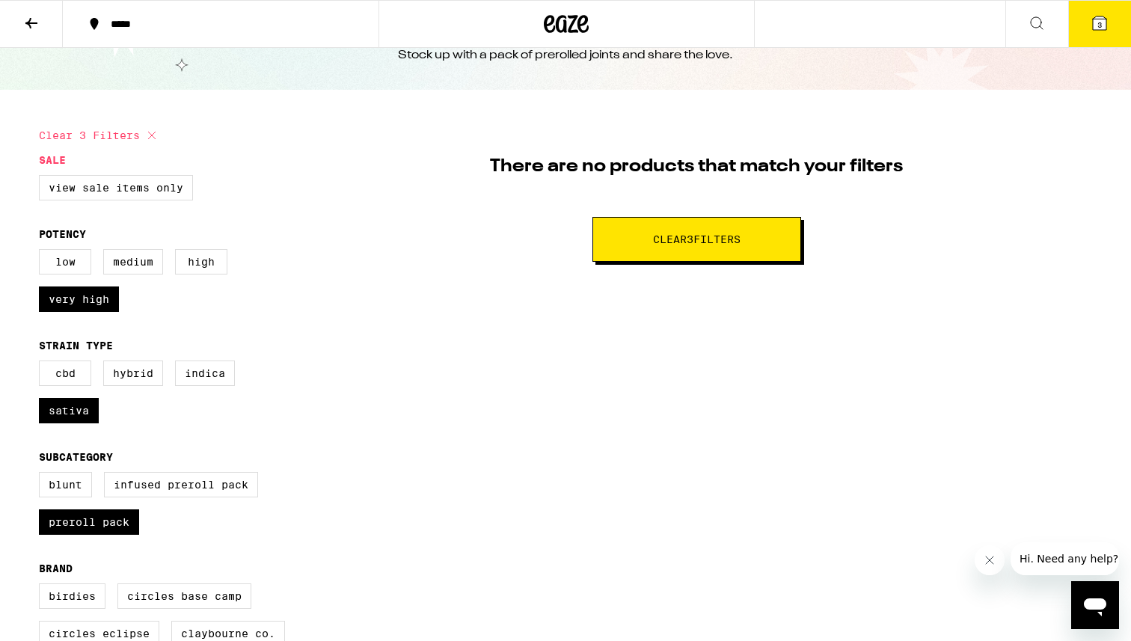
scroll to position [81, 0]
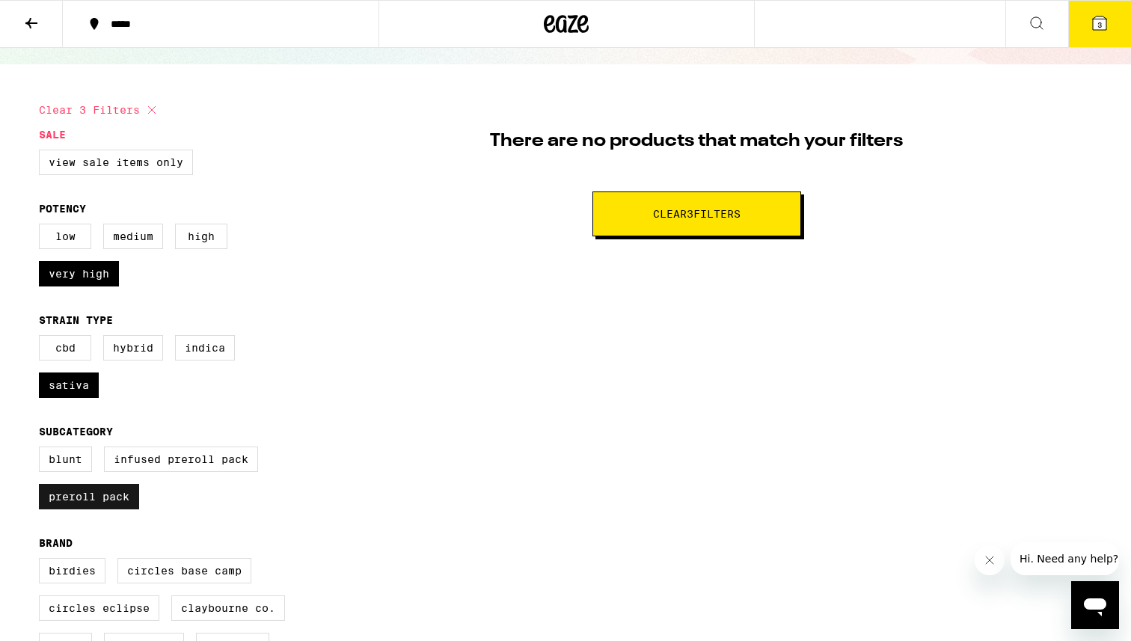
click at [123, 509] on label "Preroll Pack" at bounding box center [89, 496] width 100 height 25
click at [43, 450] on input "Preroll Pack" at bounding box center [42, 449] width 1 height 1
checkbox input "false"
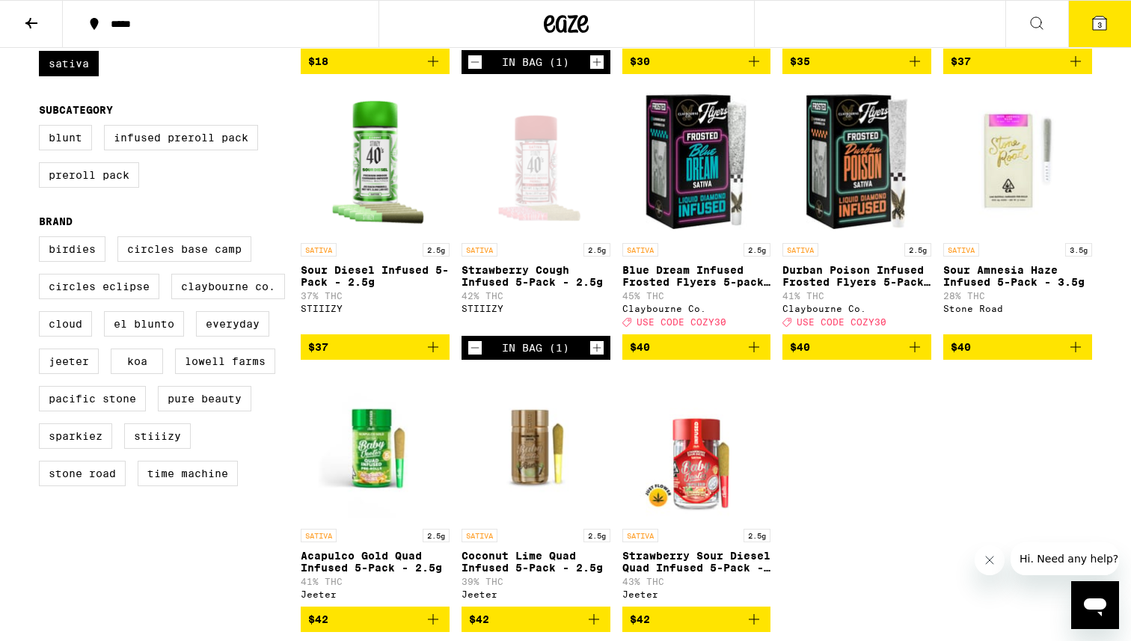
scroll to position [391, 0]
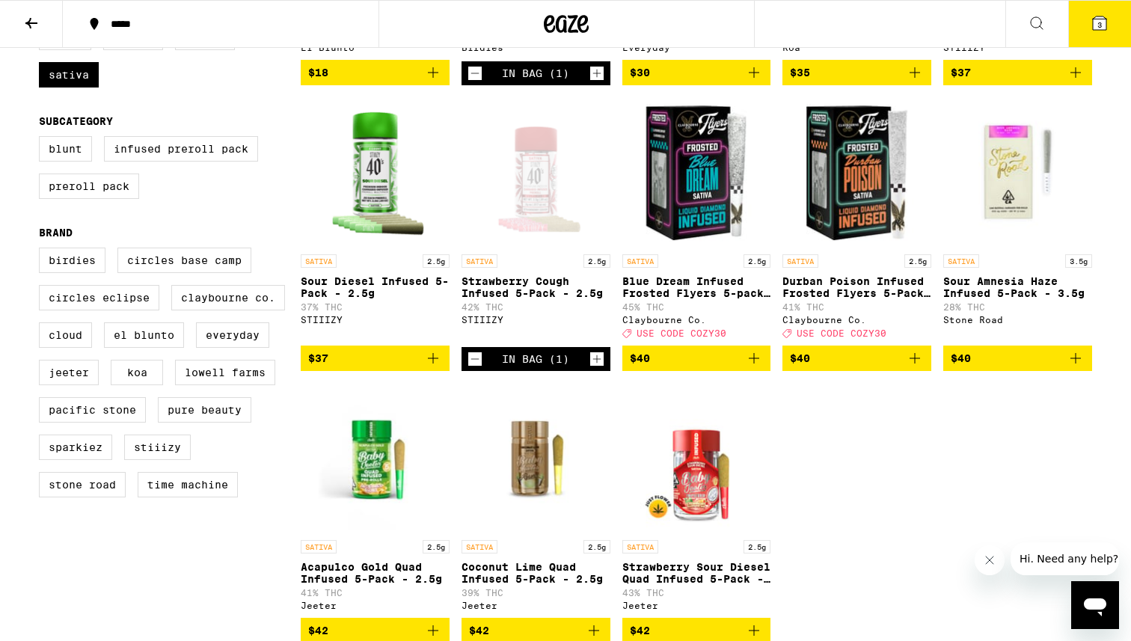
click at [364, 367] on span "$37" at bounding box center [375, 358] width 134 height 18
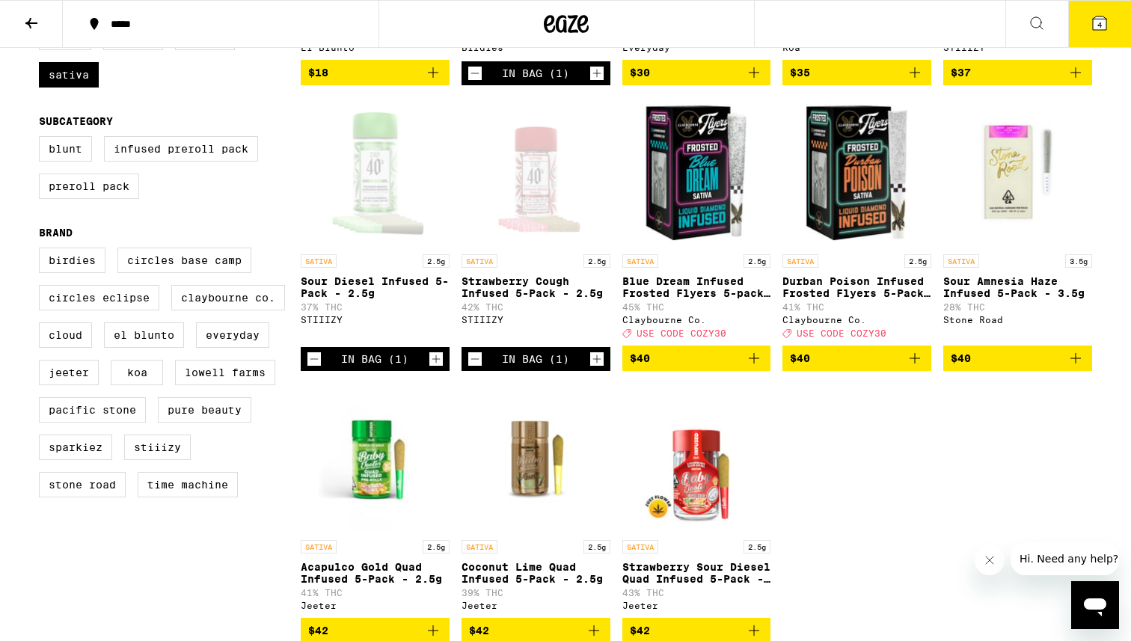
scroll to position [0, 0]
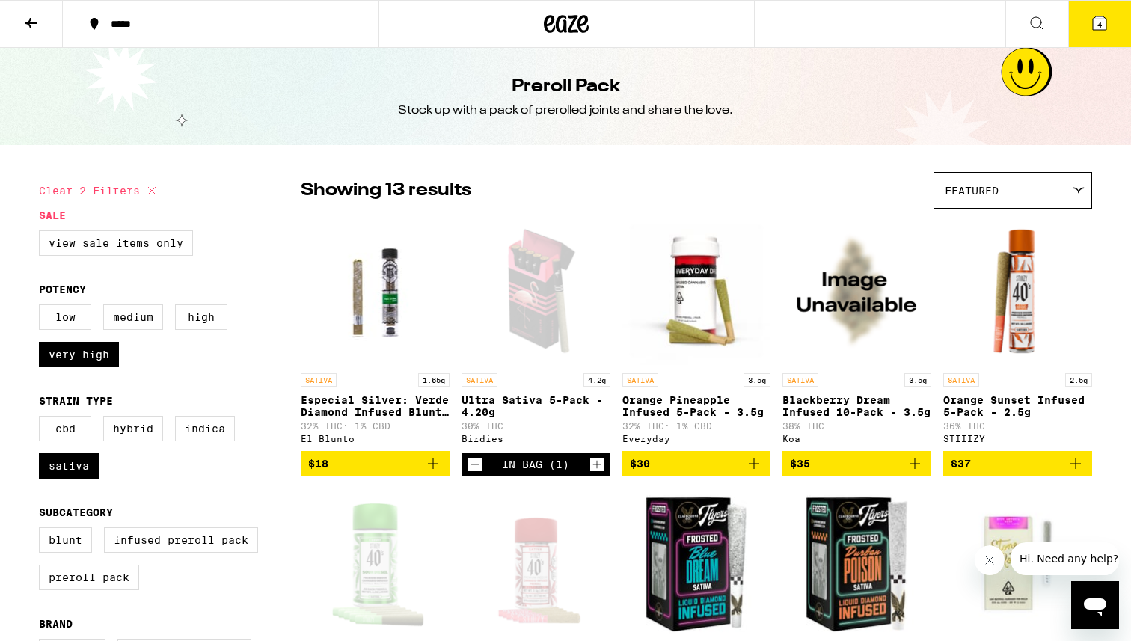
click at [1099, 33] on button "4" at bounding box center [1099, 24] width 63 height 46
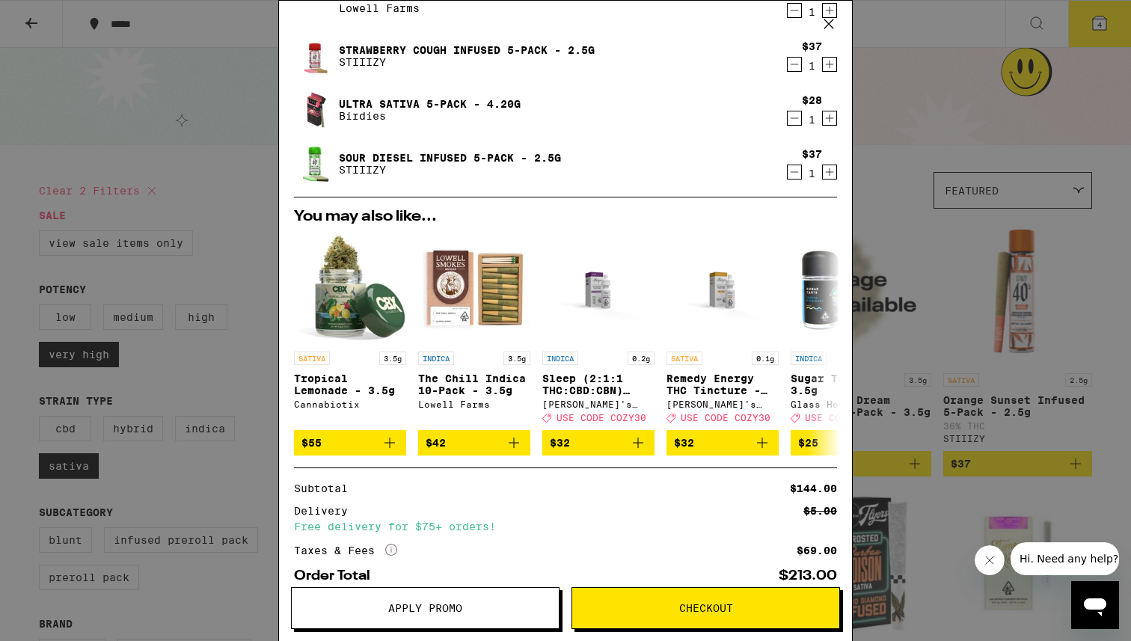
scroll to position [156, 0]
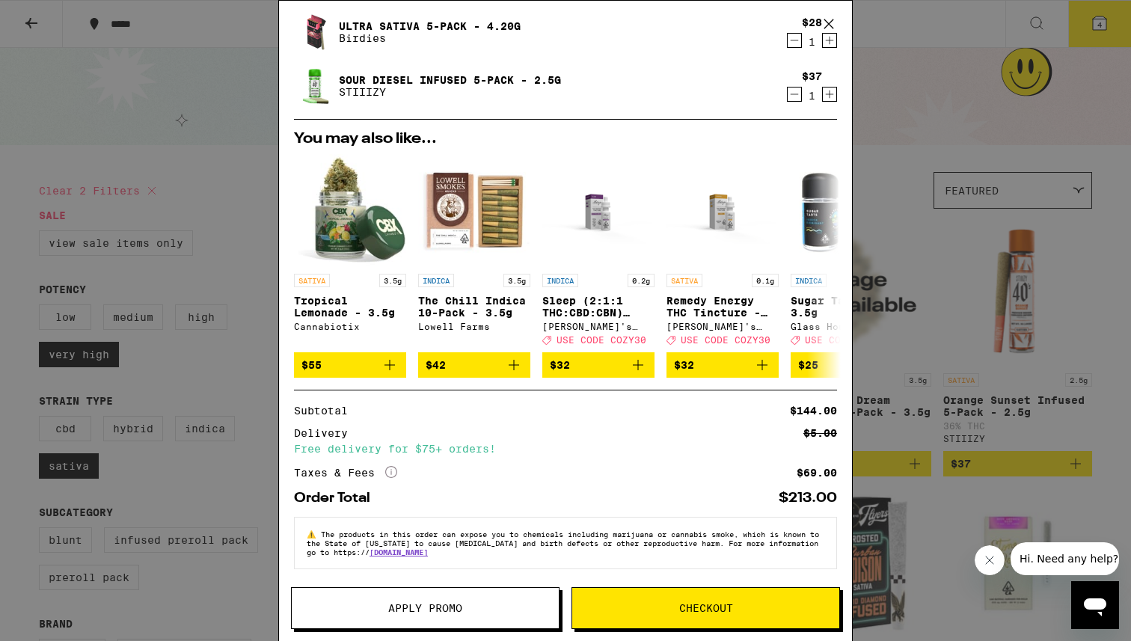
click at [394, 467] on icon "More Info" at bounding box center [391, 472] width 12 height 12
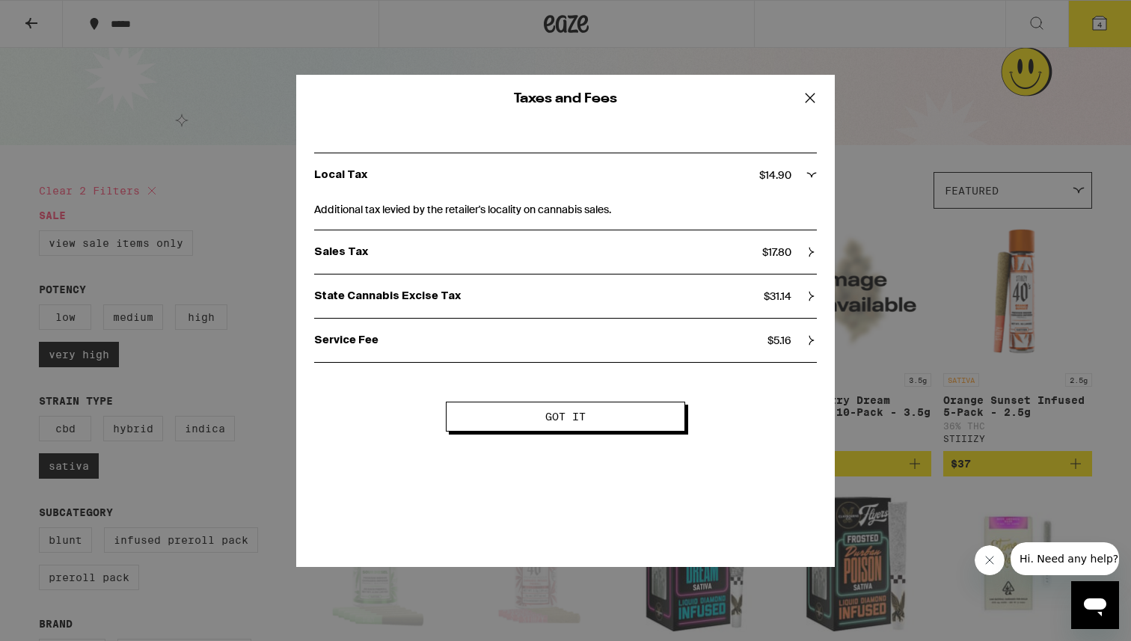
click at [572, 302] on p "State Cannabis Excise Tax" at bounding box center [539, 296] width 450 height 13
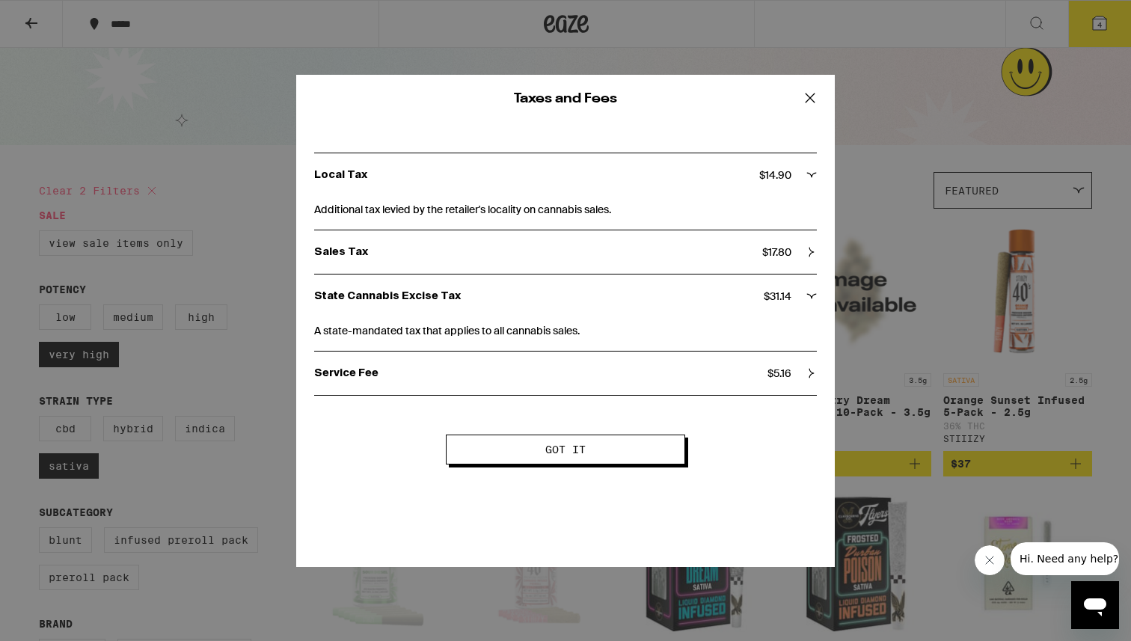
click at [572, 302] on p "State Cannabis Excise Tax" at bounding box center [539, 296] width 450 height 13
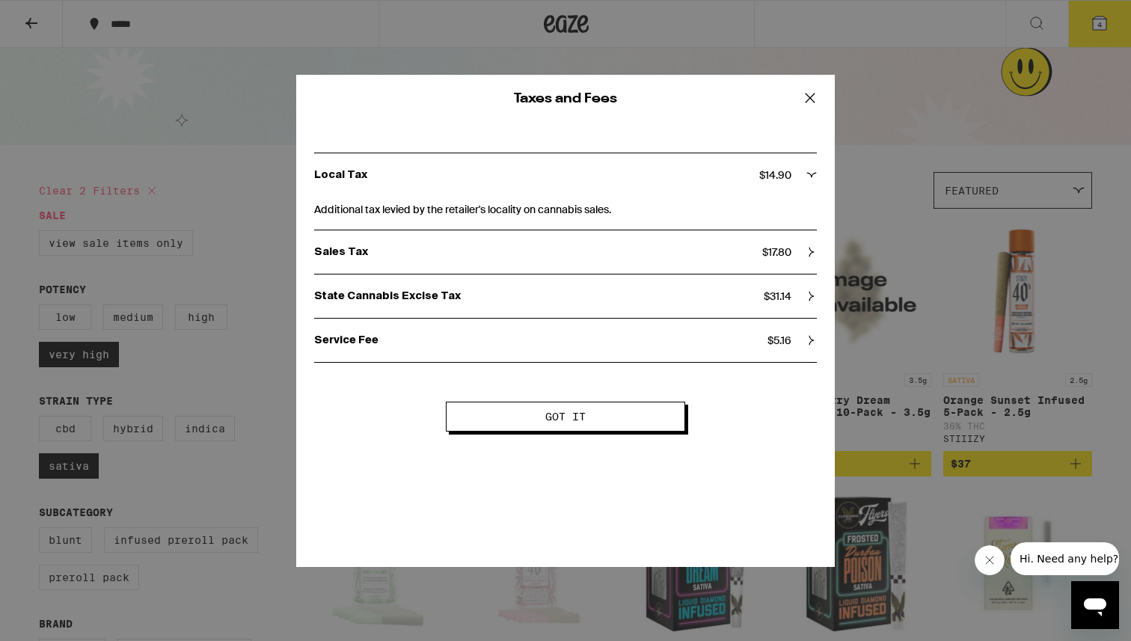
click at [572, 302] on p "State Cannabis Excise Tax" at bounding box center [539, 296] width 450 height 13
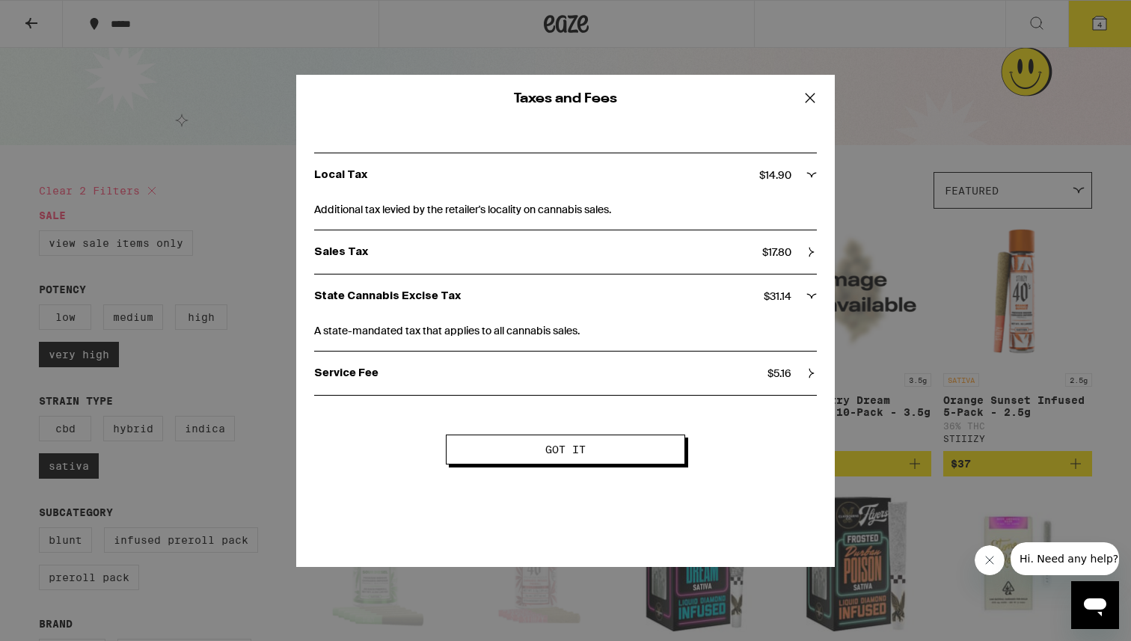
click at [572, 302] on p "State Cannabis Excise Tax" at bounding box center [539, 296] width 450 height 13
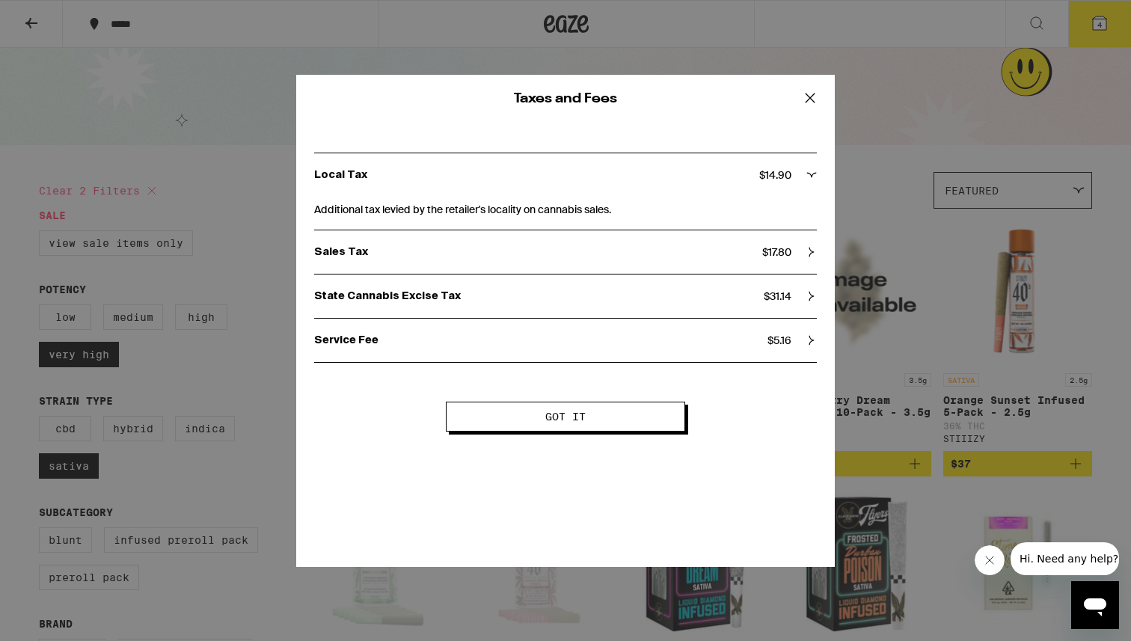
click at [563, 251] on p "Sales Tax" at bounding box center [538, 251] width 448 height 13
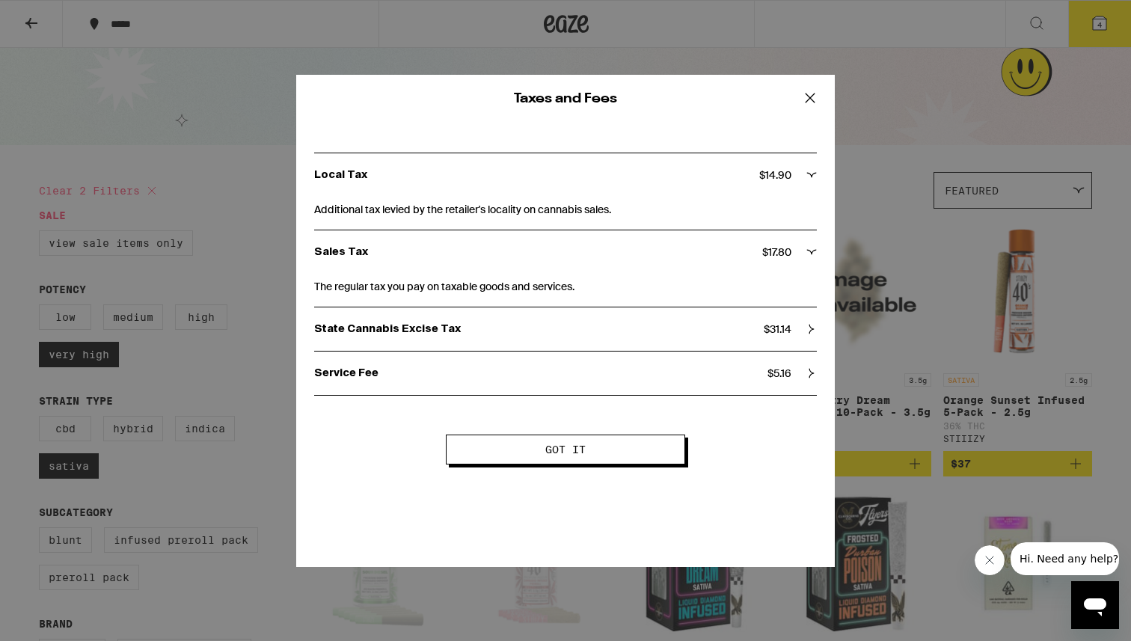
click at [563, 251] on p "Sales Tax" at bounding box center [538, 251] width 448 height 13
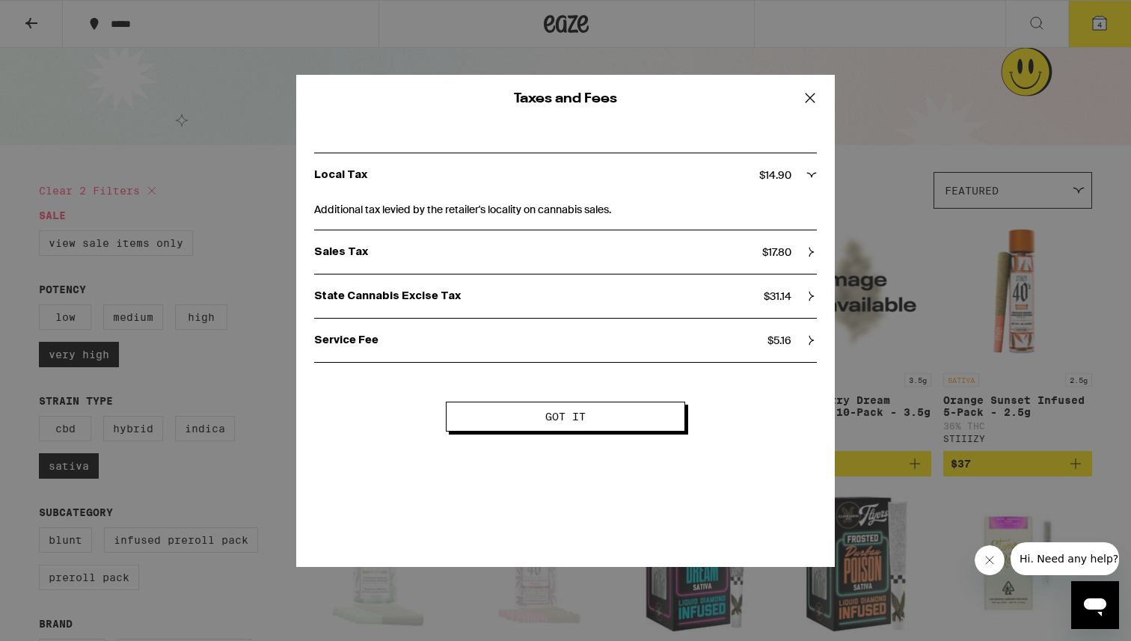
click at [813, 87] on icon at bounding box center [810, 98] width 22 height 22
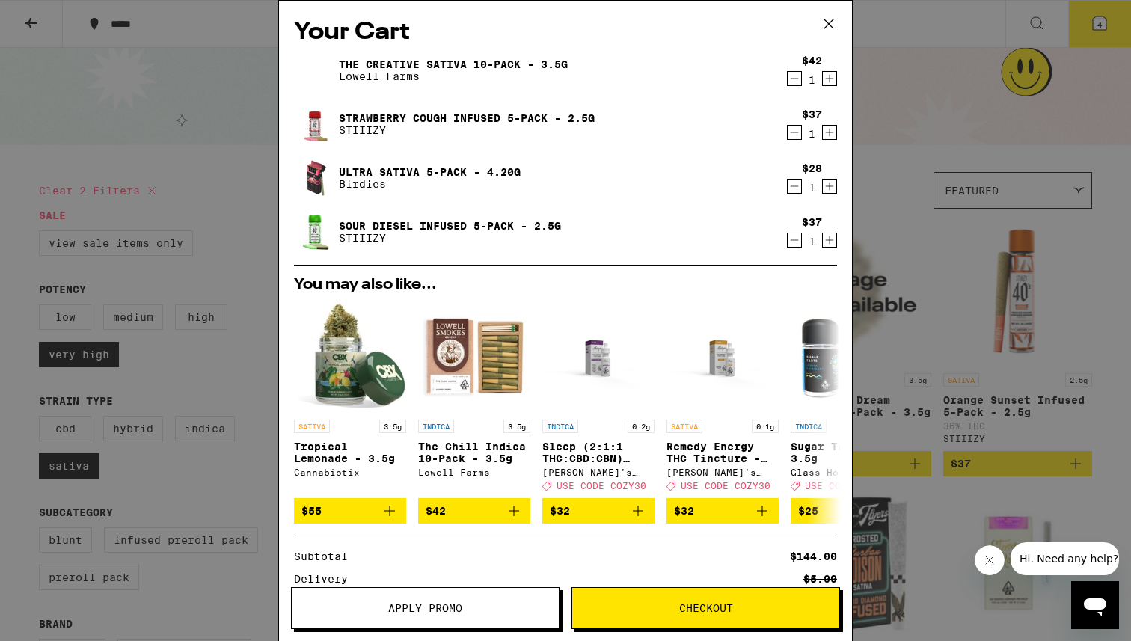
click at [794, 236] on icon "Decrement" at bounding box center [794, 240] width 13 height 18
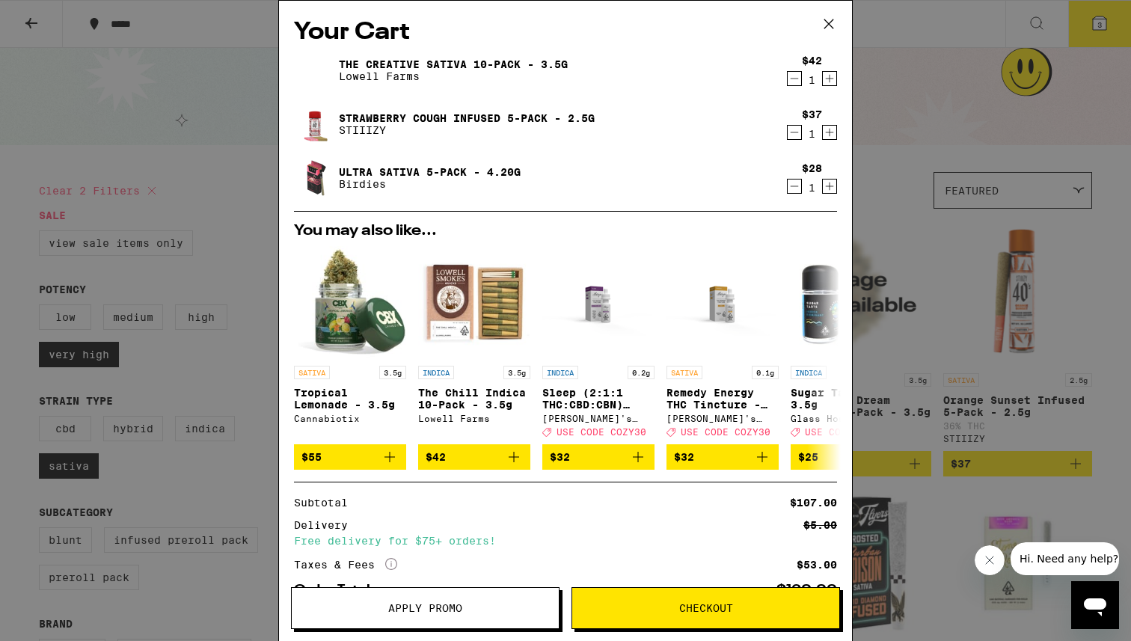
click at [790, 140] on icon "Decrement" at bounding box center [794, 132] width 13 height 18
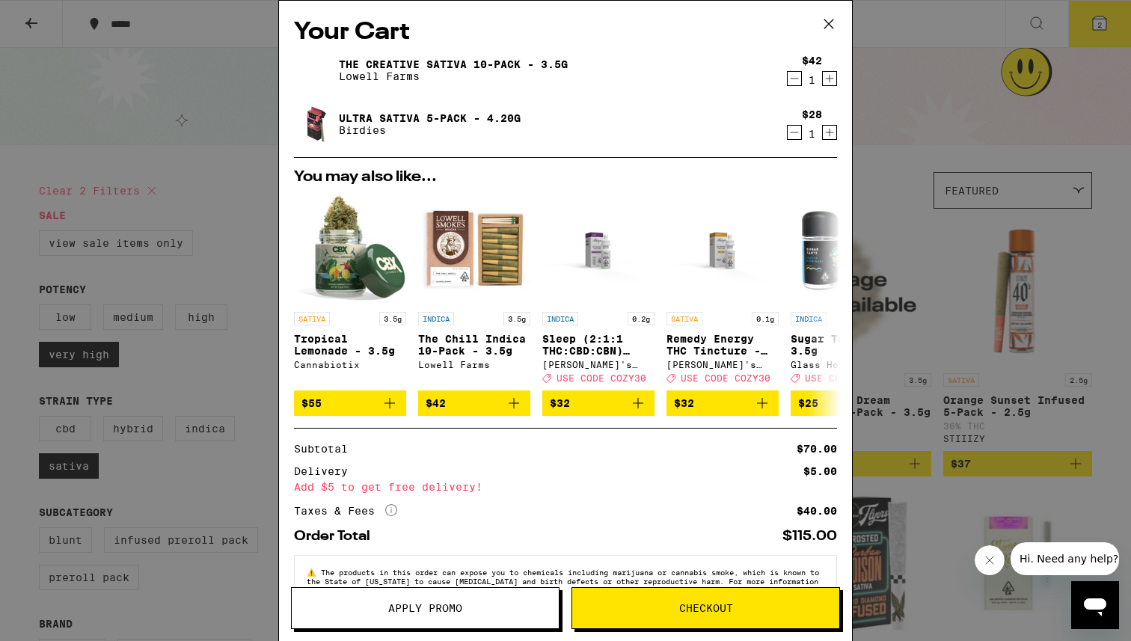
click at [831, 82] on icon "Increment" at bounding box center [829, 79] width 13 height 18
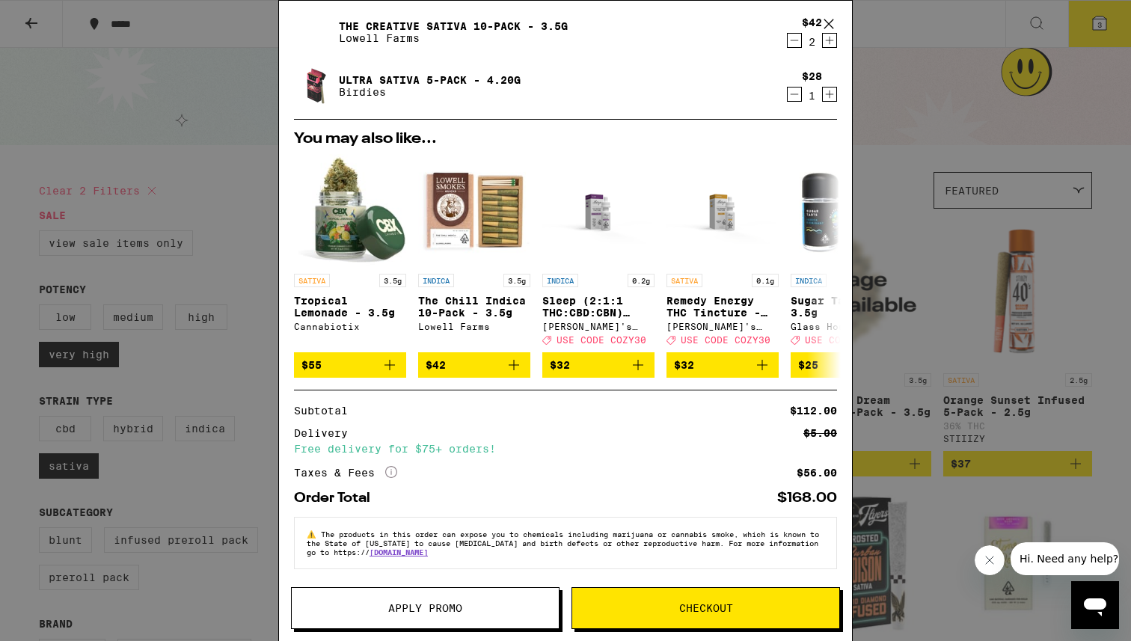
scroll to position [0, 0]
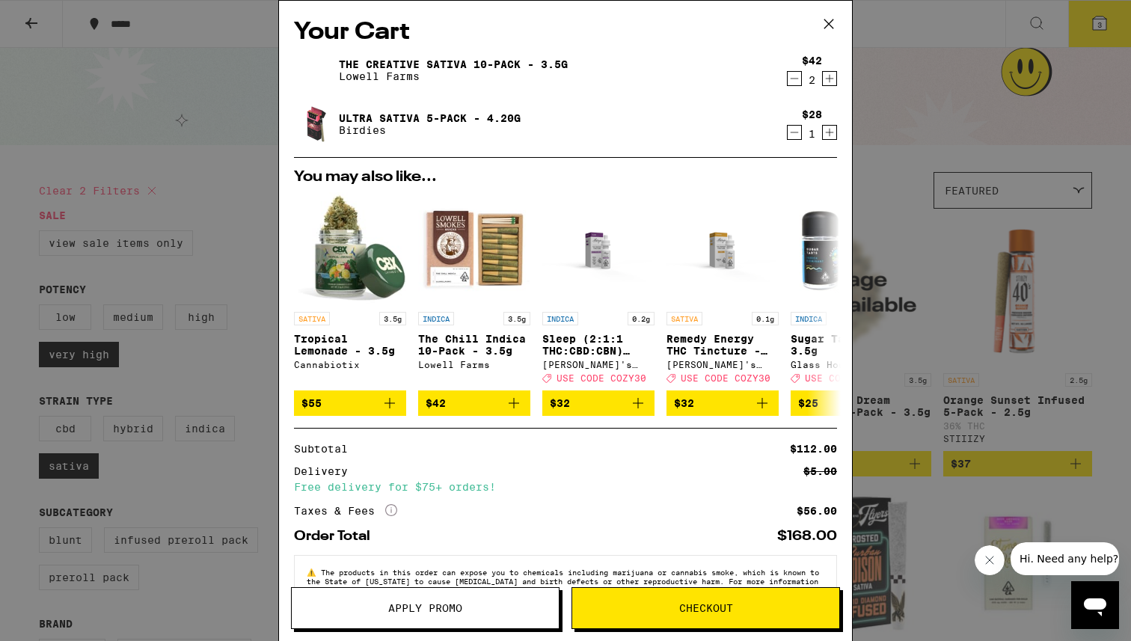
click at [742, 628] on button "Checkout" at bounding box center [706, 608] width 269 height 42
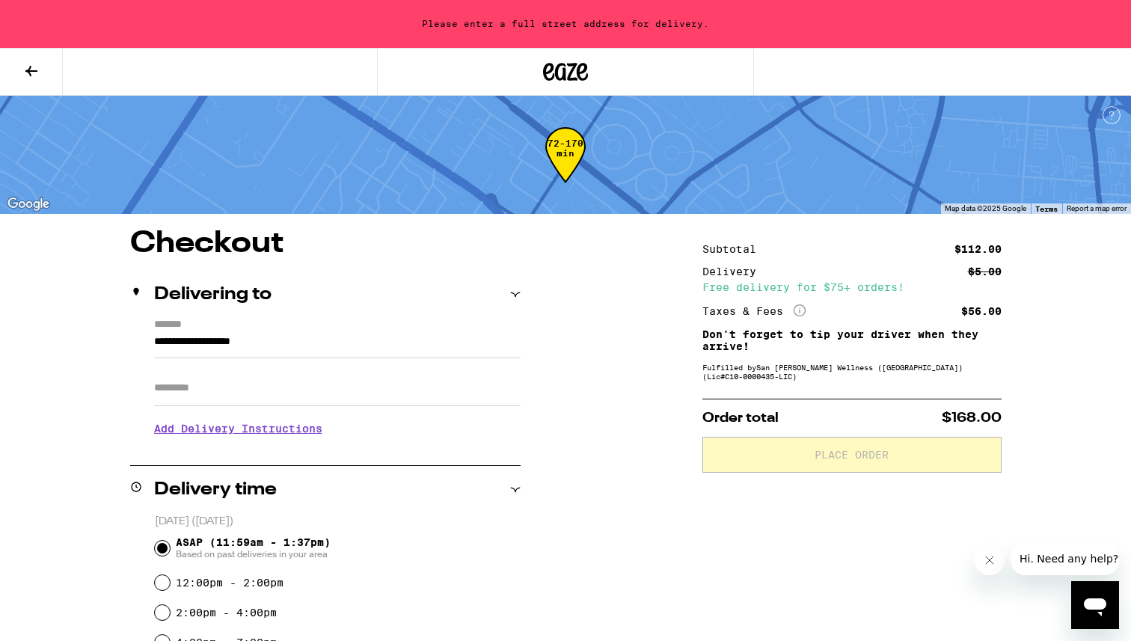
click at [224, 343] on input "**********" at bounding box center [337, 345] width 367 height 25
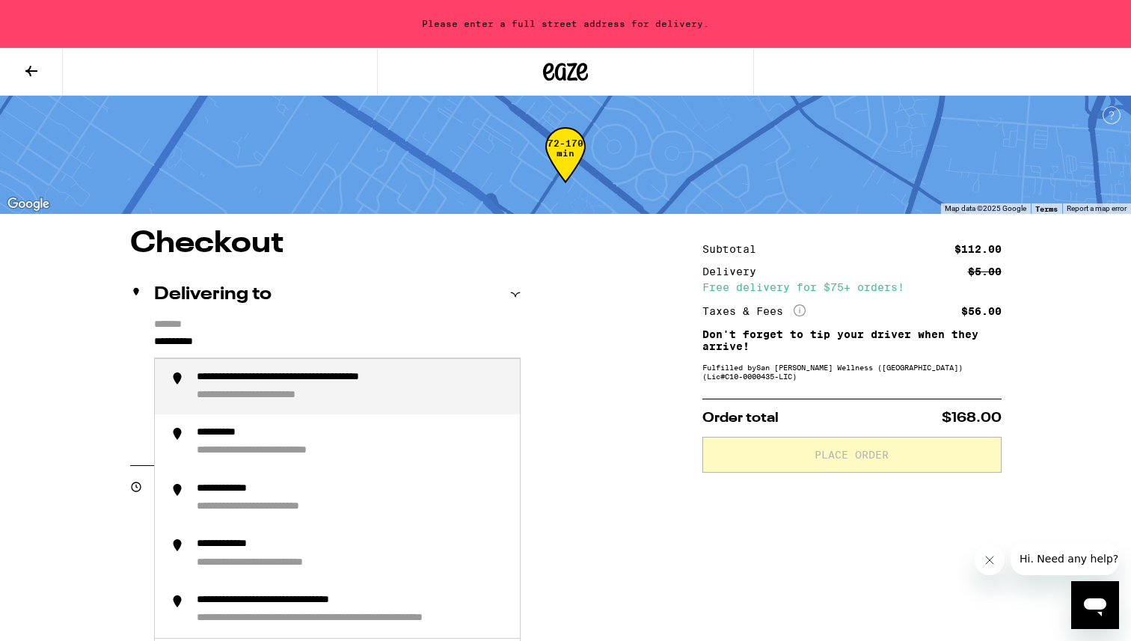
click at [273, 385] on div "**********" at bounding box center [342, 378] width 291 height 14
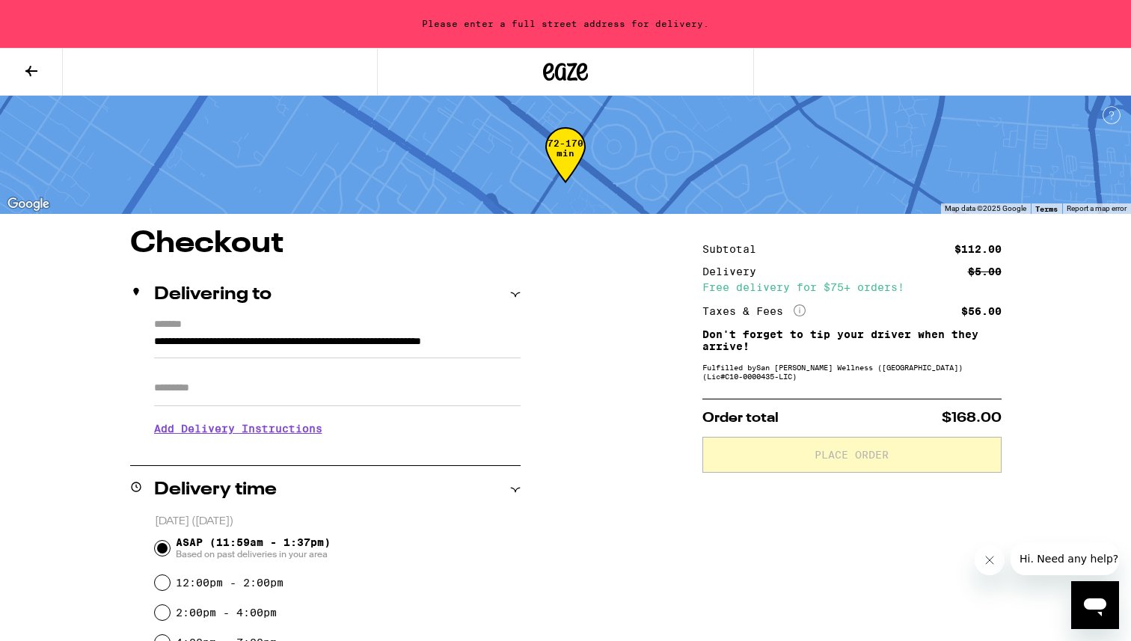
type input "**********"
click at [257, 411] on h3 "Add Delivery Instructions" at bounding box center [337, 428] width 367 height 34
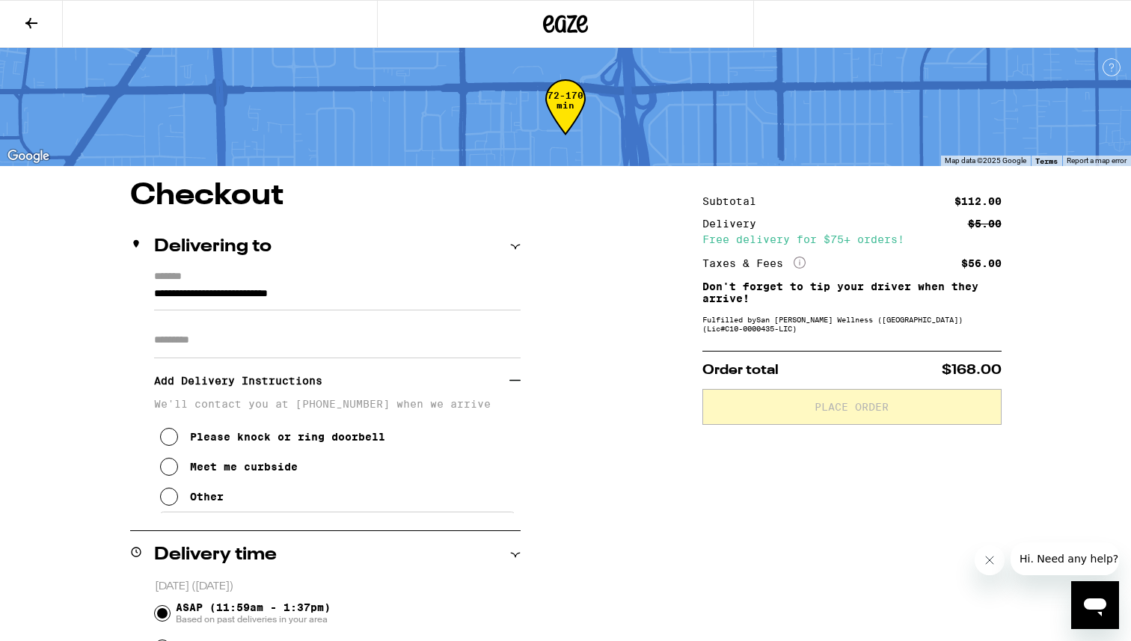
click at [234, 346] on input "Apt/Suite" at bounding box center [337, 340] width 367 height 36
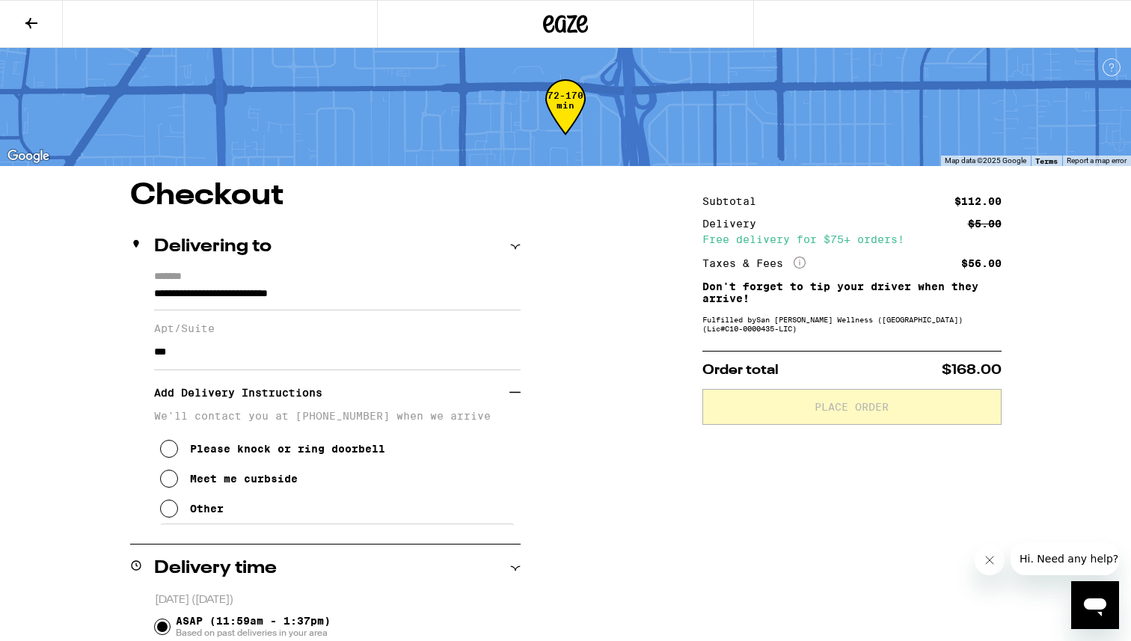
type input "***"
click at [168, 494] on button "Meet me curbside" at bounding box center [229, 479] width 138 height 30
click at [171, 518] on icon at bounding box center [169, 509] width 18 height 18
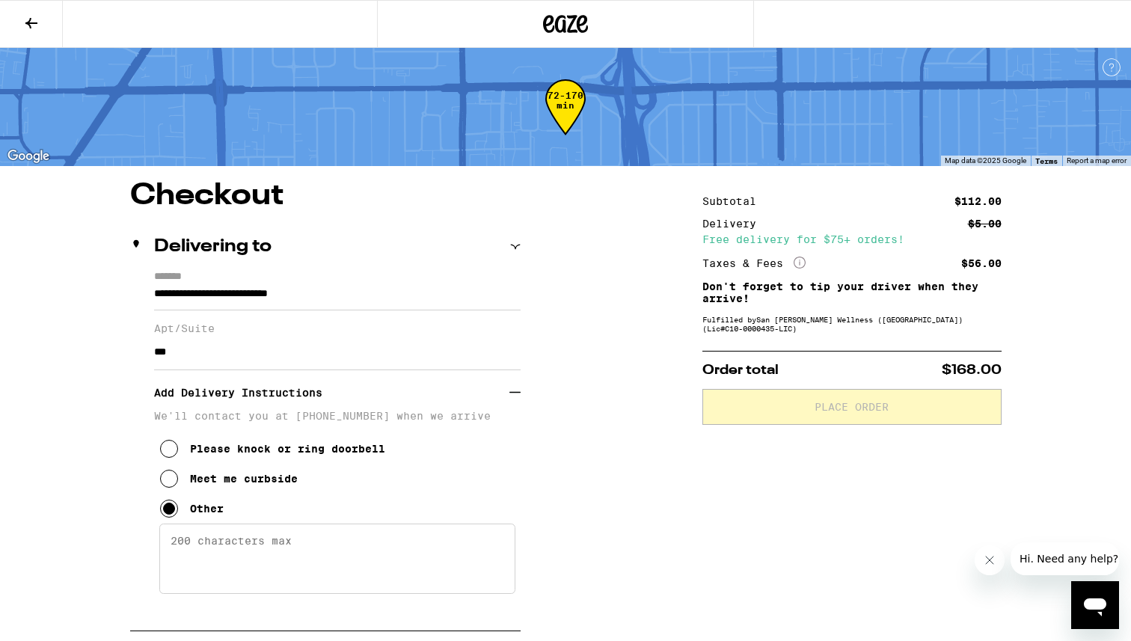
click at [171, 488] on icon at bounding box center [169, 479] width 18 height 18
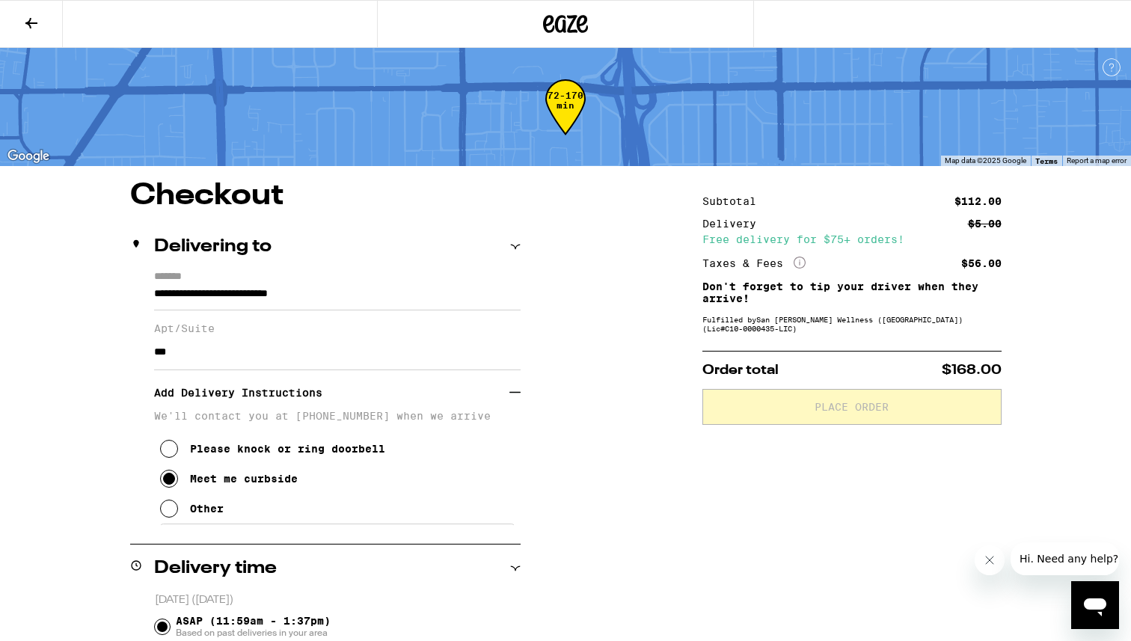
click at [171, 506] on button "Other" at bounding box center [192, 509] width 64 height 30
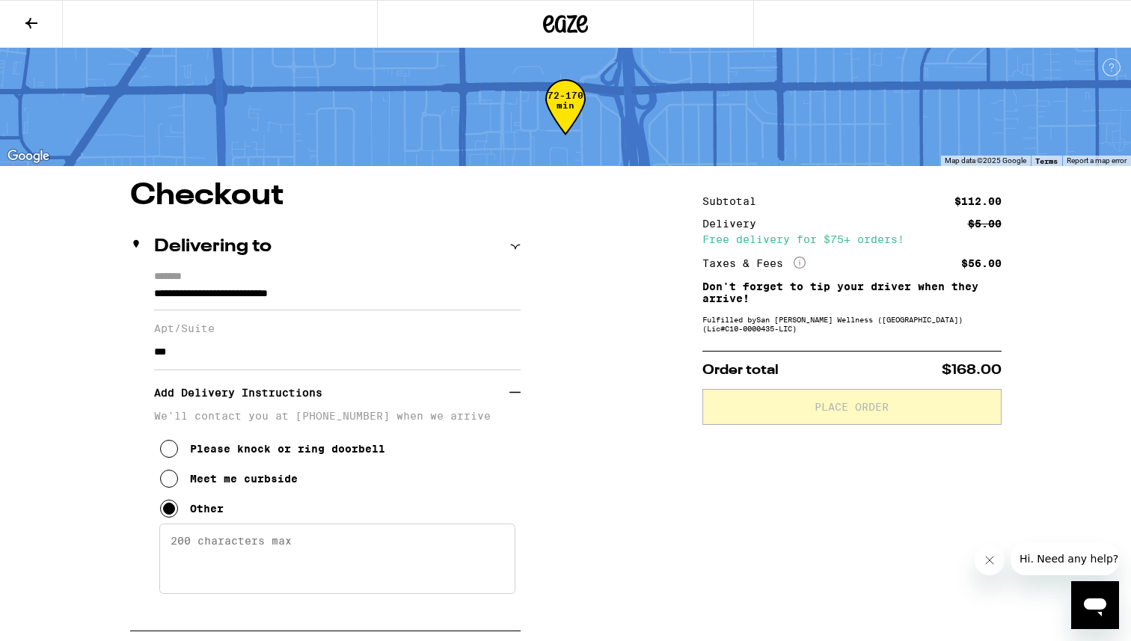
click at [169, 487] on icon at bounding box center [169, 479] width 18 height 18
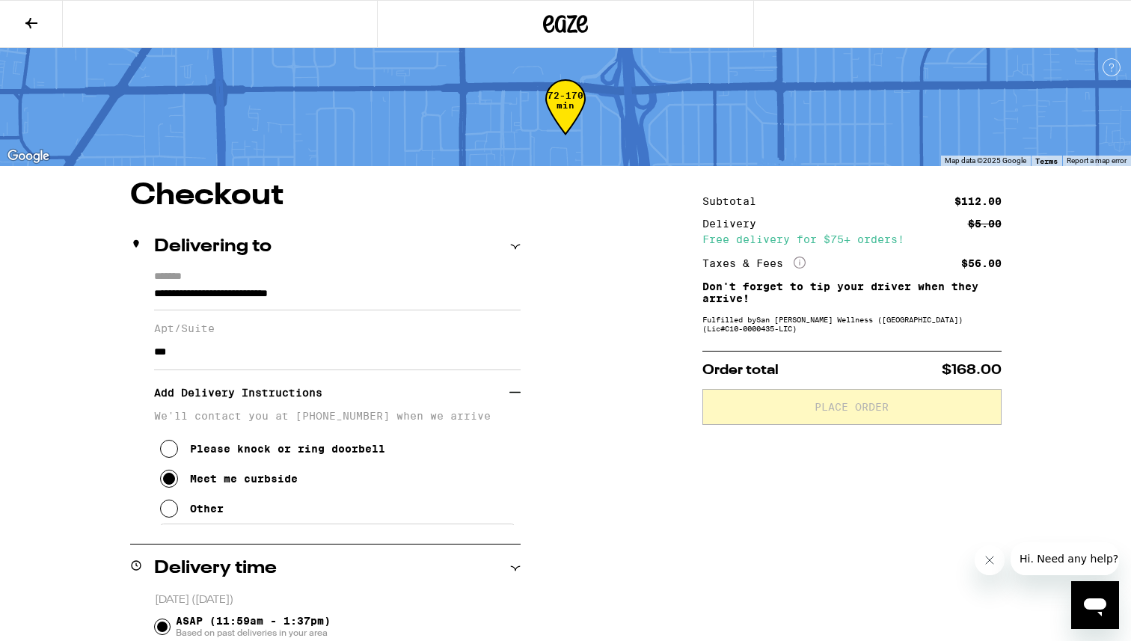
click at [173, 509] on icon at bounding box center [169, 509] width 18 height 18
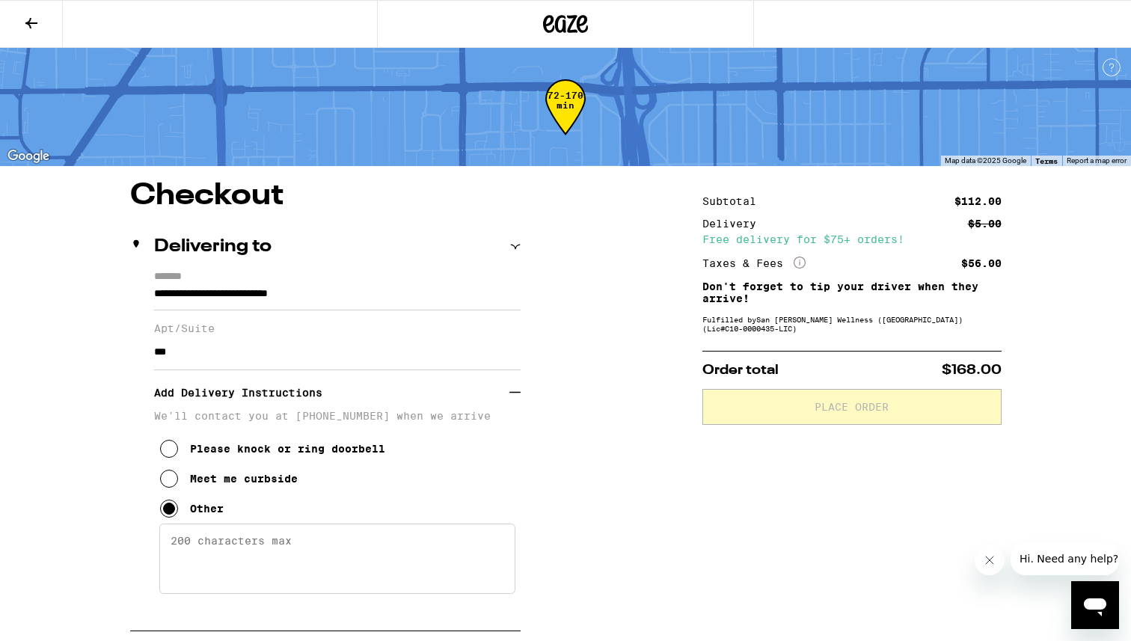
click at [169, 488] on icon at bounding box center [169, 479] width 18 height 18
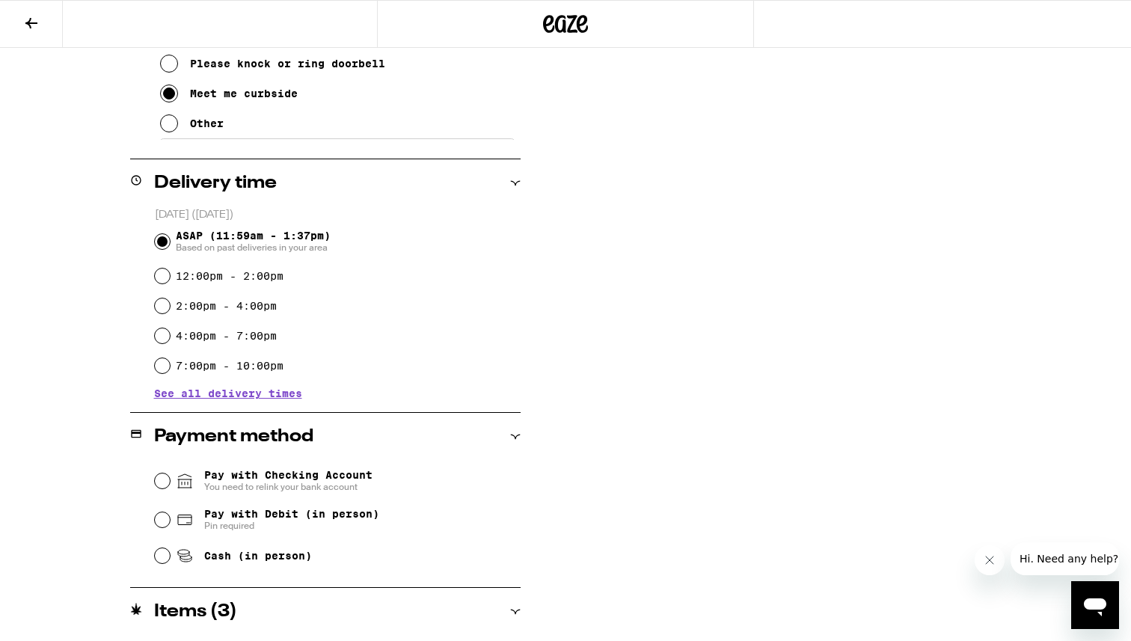
scroll to position [489, 0]
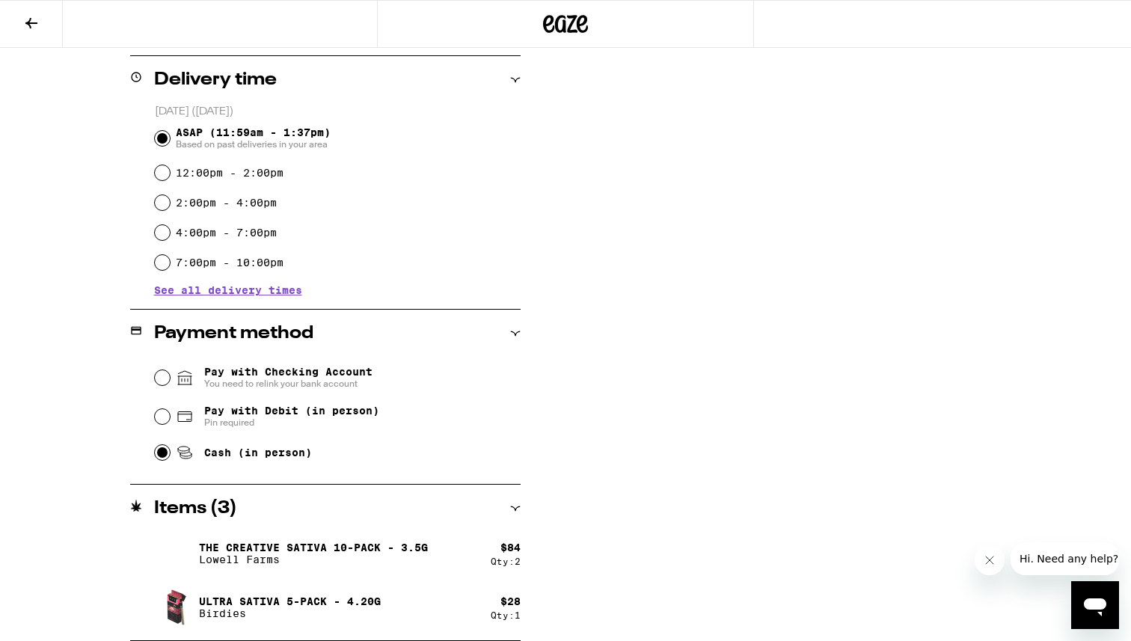
click at [158, 455] on input "Cash (in person)" at bounding box center [162, 452] width 15 height 15
radio input "true"
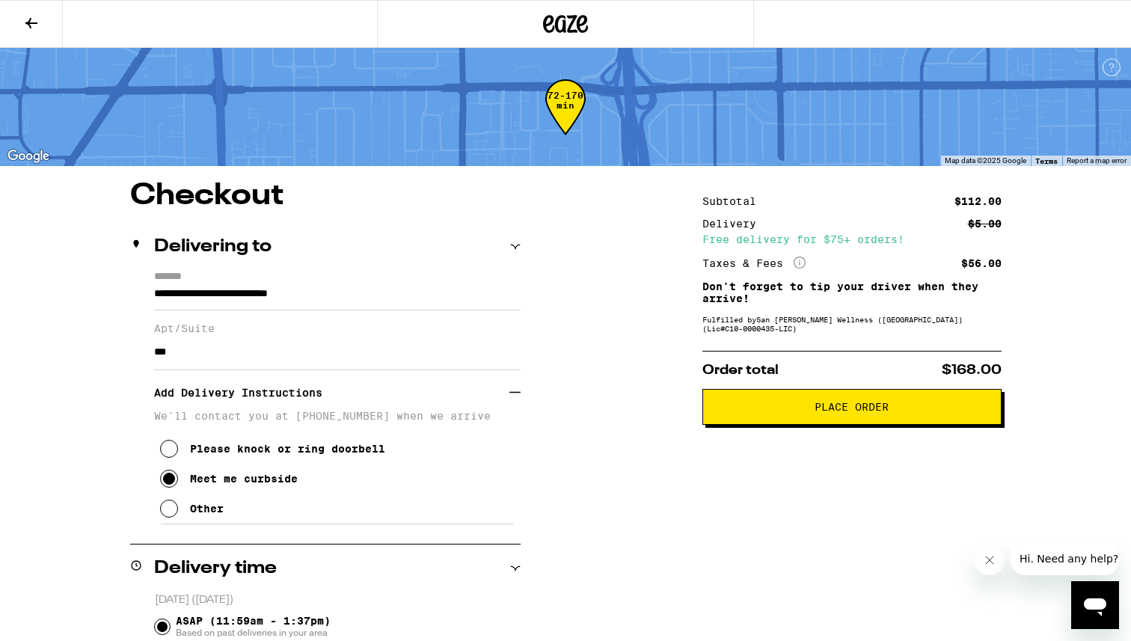
click at [858, 422] on button "Place Order" at bounding box center [852, 407] width 299 height 36
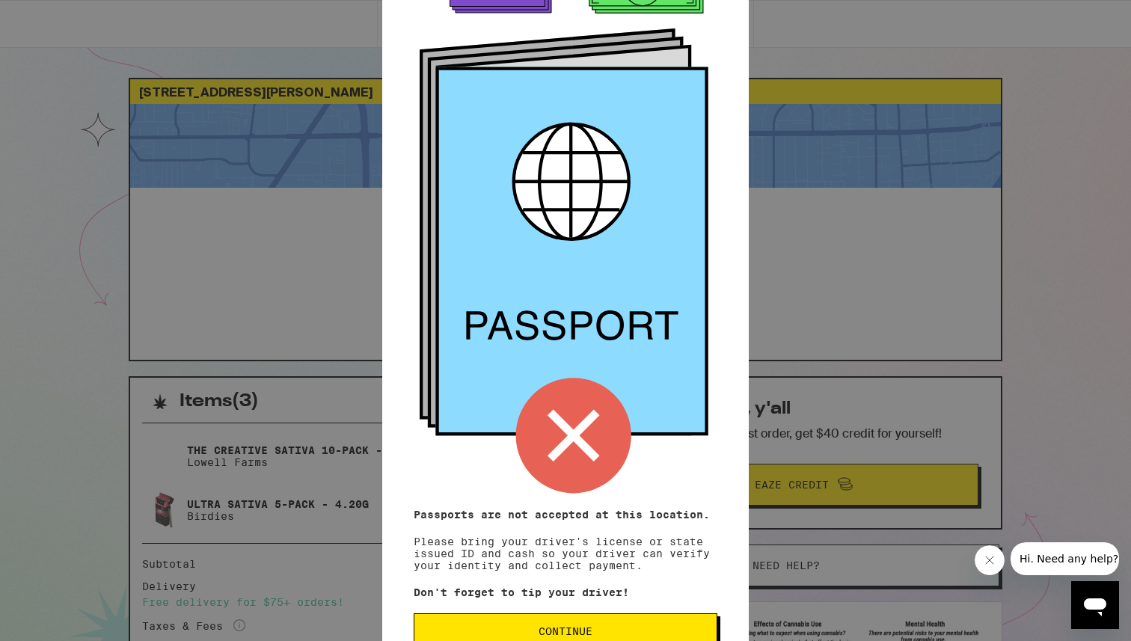
scroll to position [95, 0]
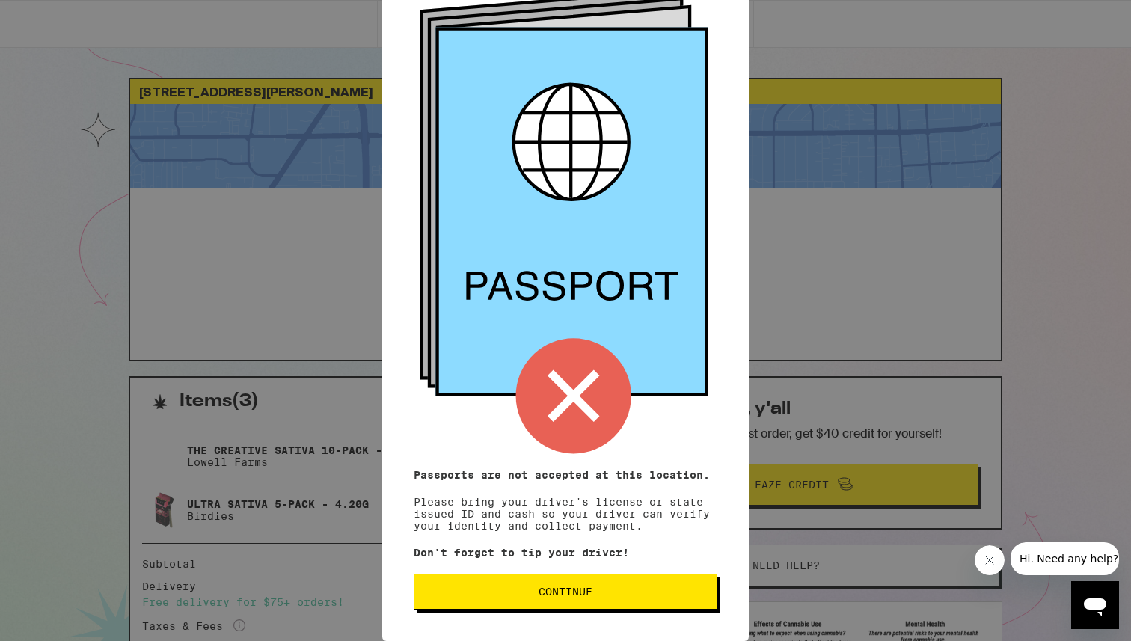
click at [581, 608] on button "Continue" at bounding box center [566, 592] width 304 height 36
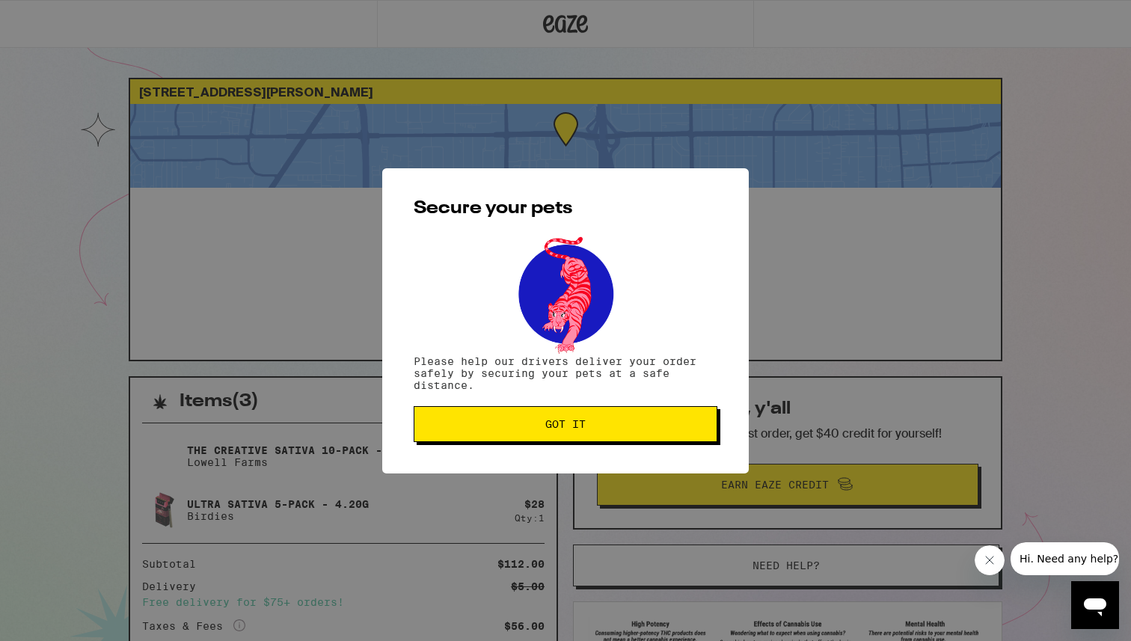
click at [594, 442] on button "Got it" at bounding box center [566, 424] width 304 height 36
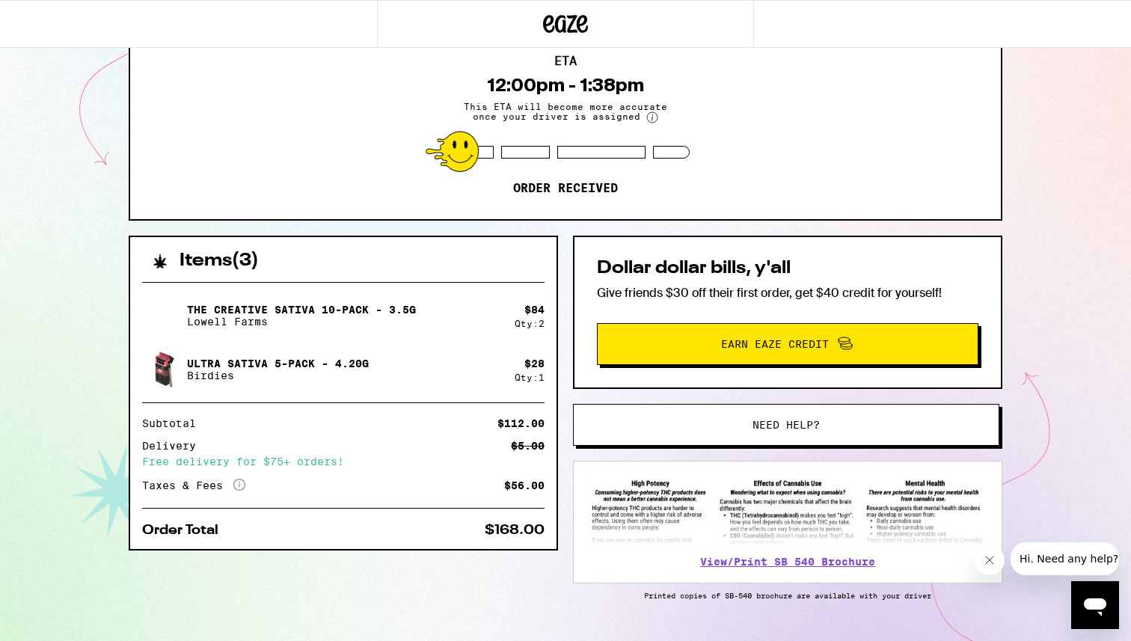
scroll to position [164, 0]
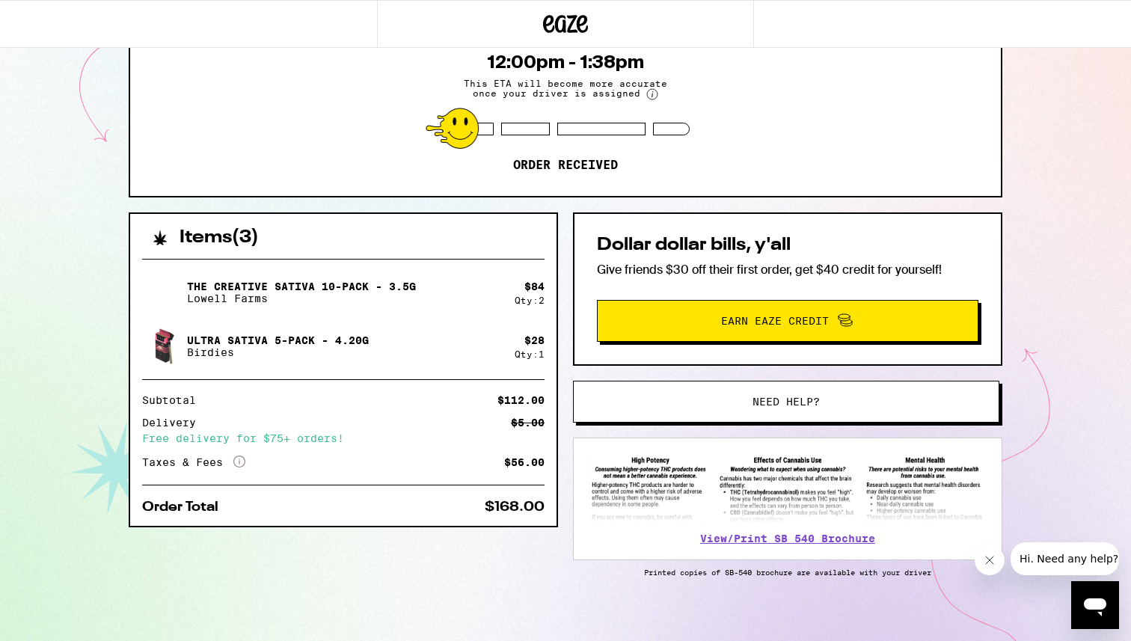
click at [504, 494] on div "The Creative Sativa 10-Pack - 3.5g Lowell Farms $ 84 Qty: 2 Ultra Sativa 5-Pack…" at bounding box center [343, 386] width 426 height 279
click at [523, 497] on div "The Creative Sativa 10-Pack - 3.5g Lowell Farms $ 84 Qty: 2 Ultra Sativa 5-Pack…" at bounding box center [343, 386] width 426 height 279
click at [762, 403] on span "Need help?" at bounding box center [786, 402] width 67 height 10
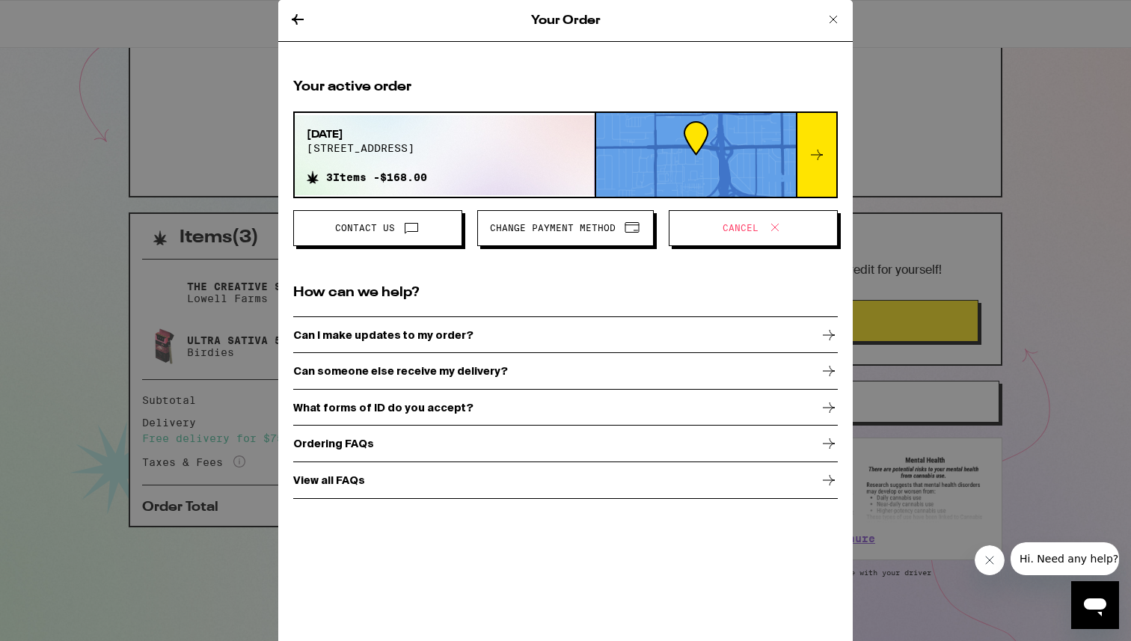
click at [736, 239] on button "Cancel" at bounding box center [753, 228] width 169 height 36
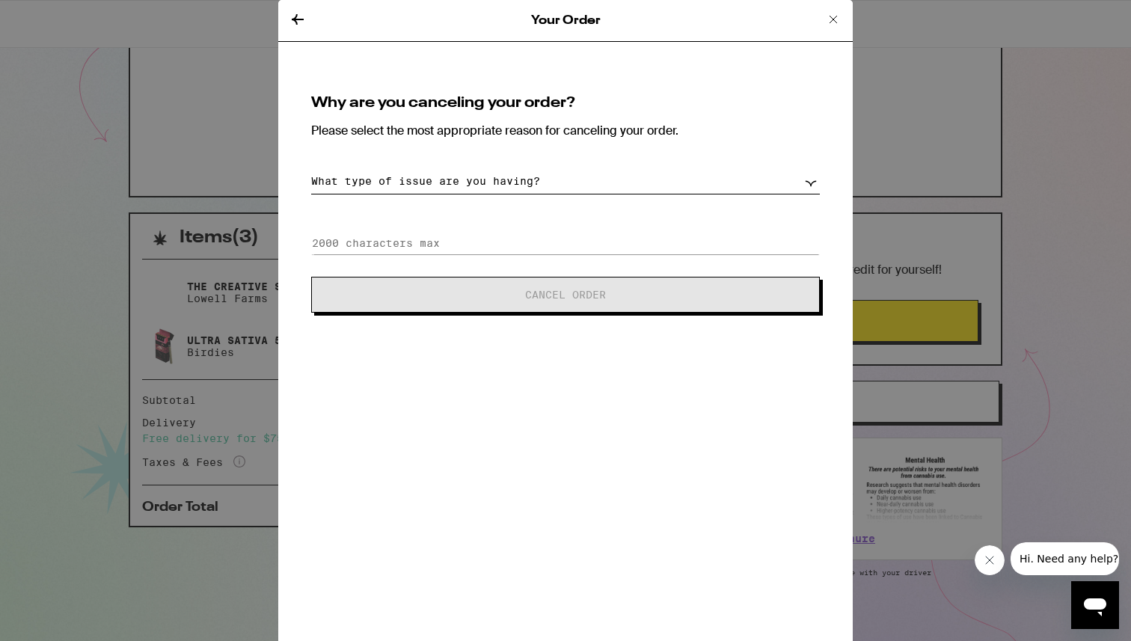
click at [468, 184] on select "What type of issue are you having? Order taking too long Order arriving too soo…" at bounding box center [565, 181] width 509 height 26
select select "unable-receive-order"
click at [311, 168] on select "What type of issue are you having? Order taking too long Order arriving too soo…" at bounding box center [565, 181] width 509 height 26
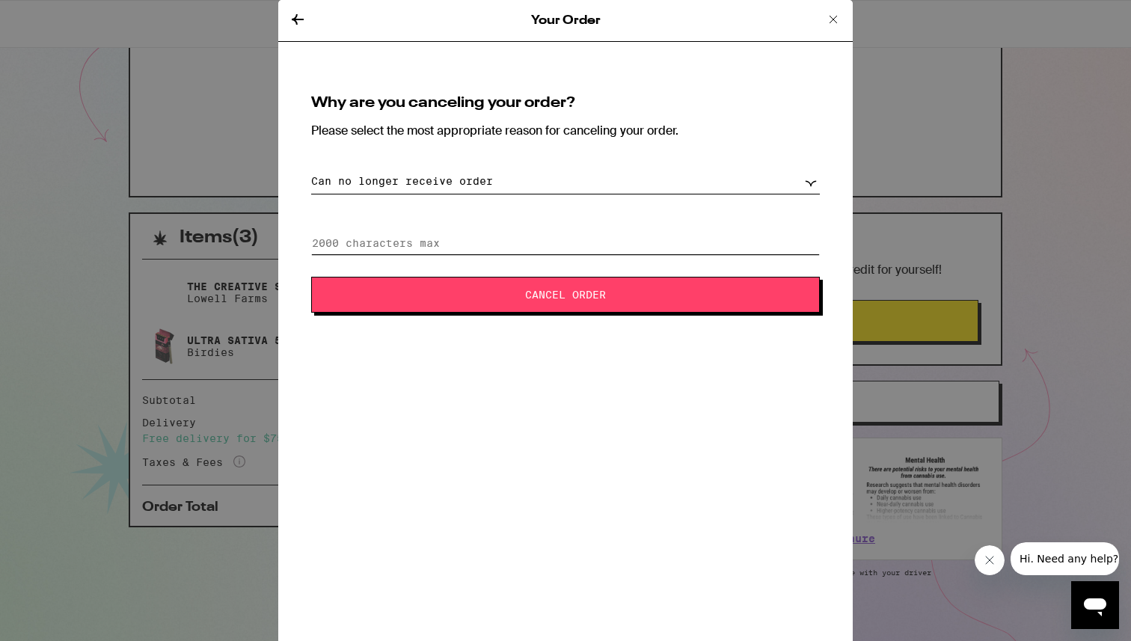
click at [462, 232] on input at bounding box center [565, 243] width 509 height 22
type input "I only have Passport as ID card"
click at [489, 305] on button "Cancel Order" at bounding box center [565, 295] width 509 height 36
